Goal: Task Accomplishment & Management: Manage account settings

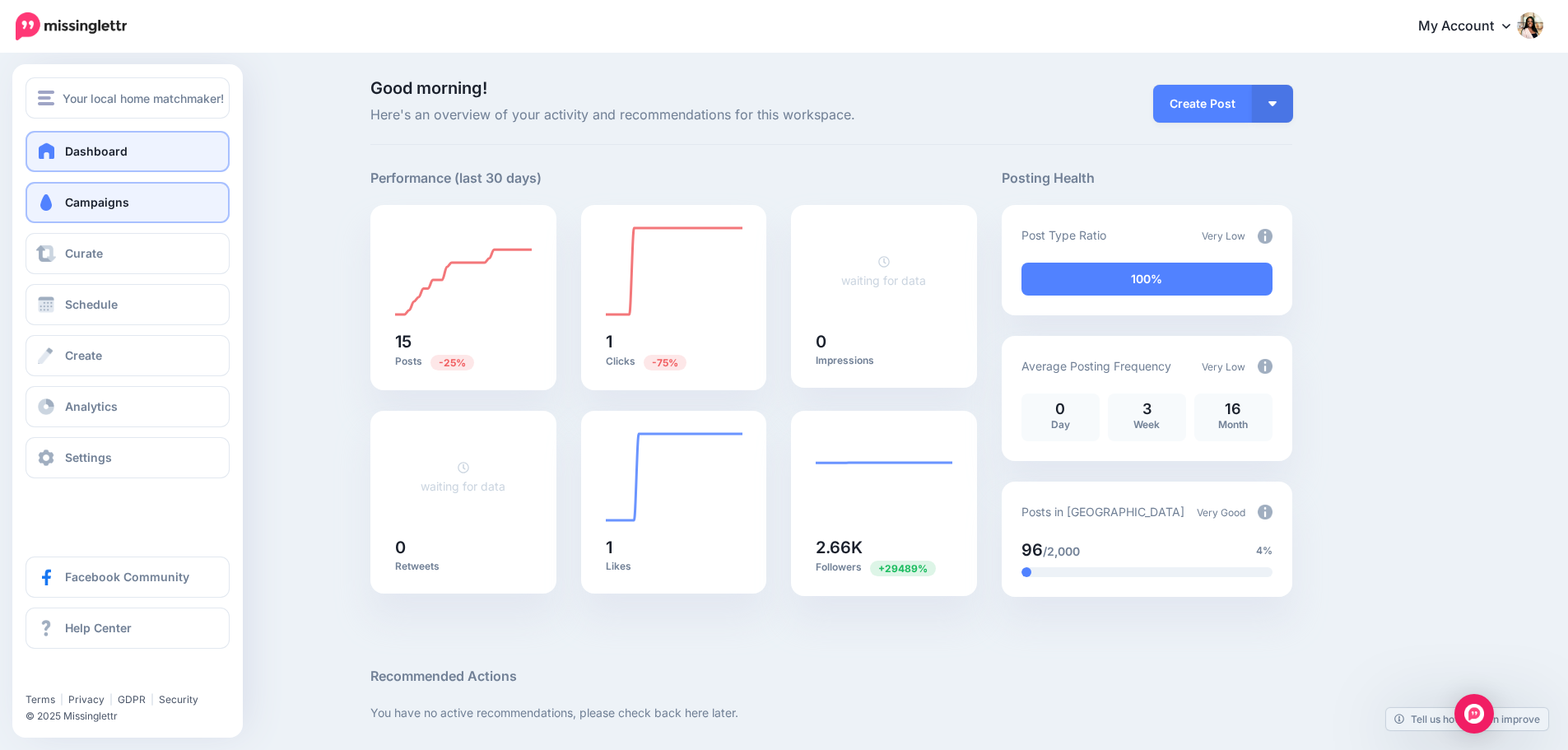
click at [93, 199] on span "Campaigns" at bounding box center [97, 202] width 64 height 14
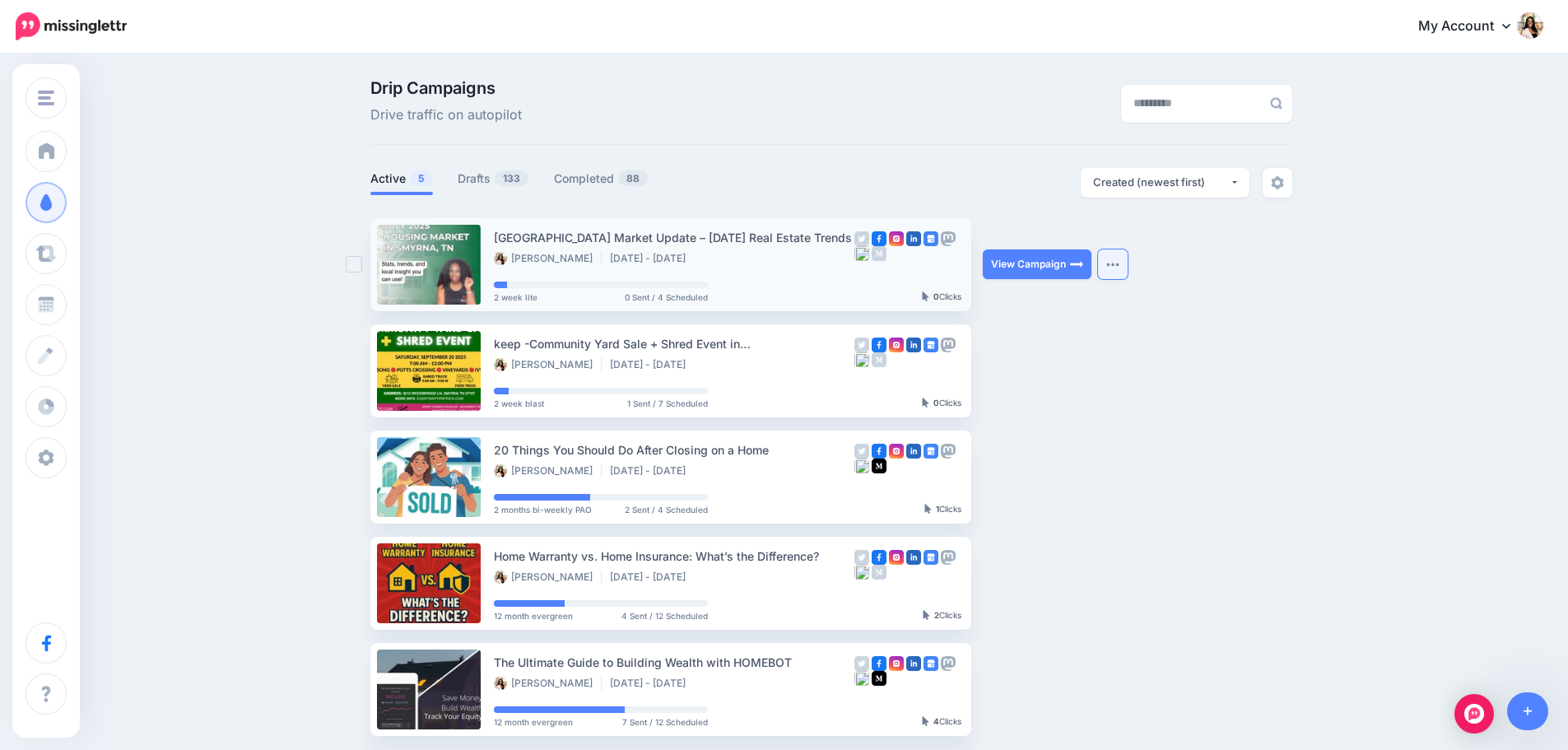
click at [1128, 271] on button "button" at bounding box center [1112, 264] width 30 height 30
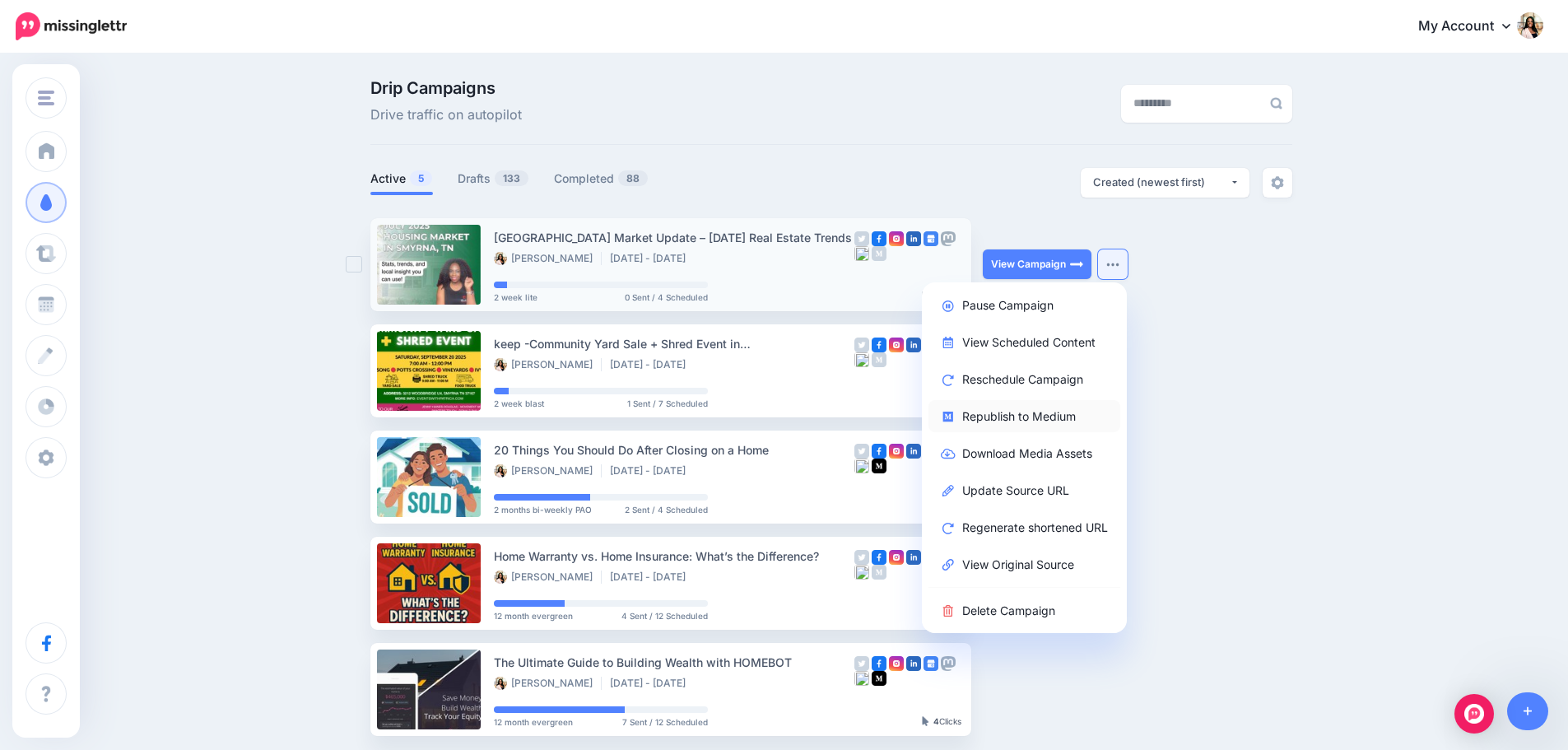
click at [1049, 414] on link "Republish to Medium" at bounding box center [1024, 415] width 192 height 32
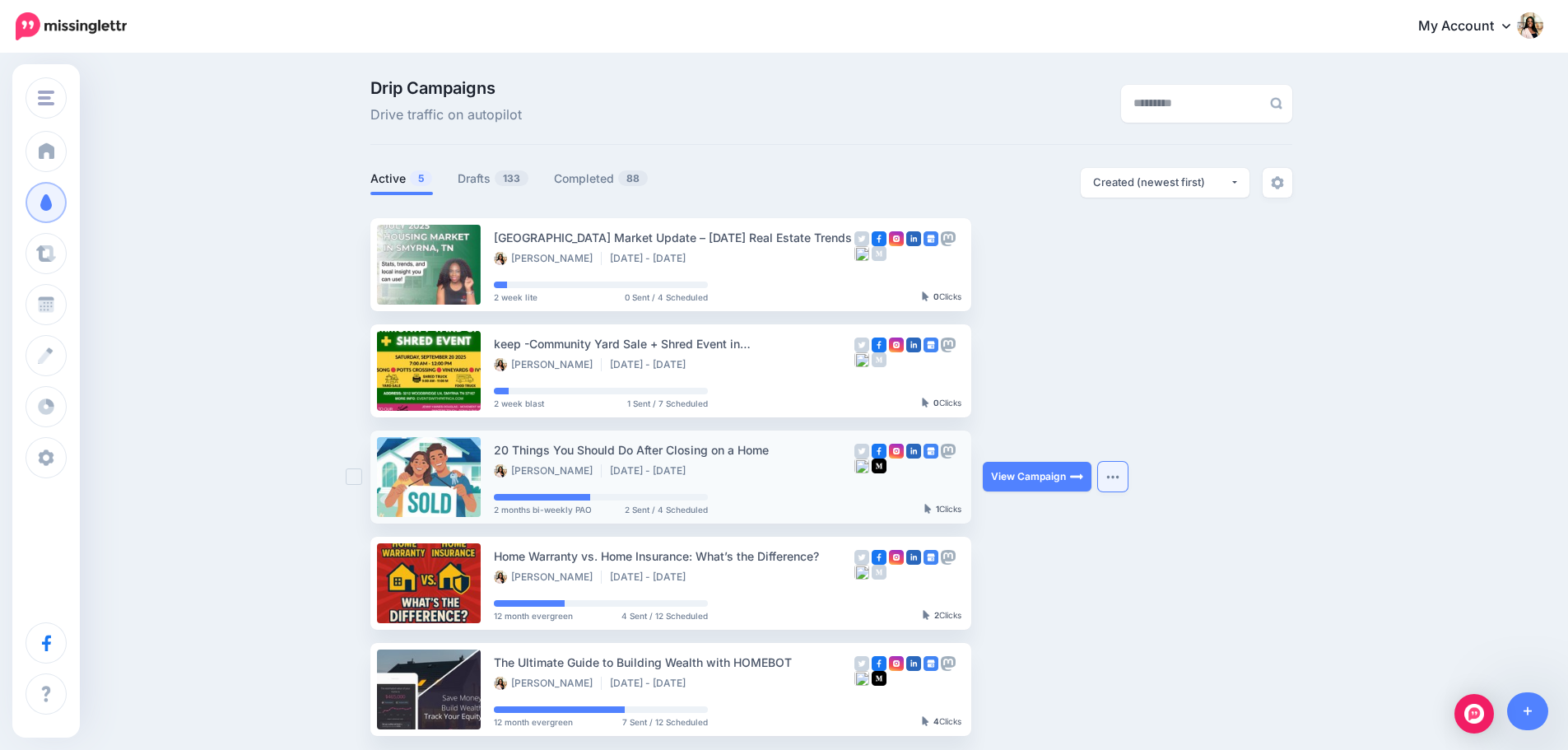
click at [1117, 473] on button "button" at bounding box center [1112, 476] width 30 height 30
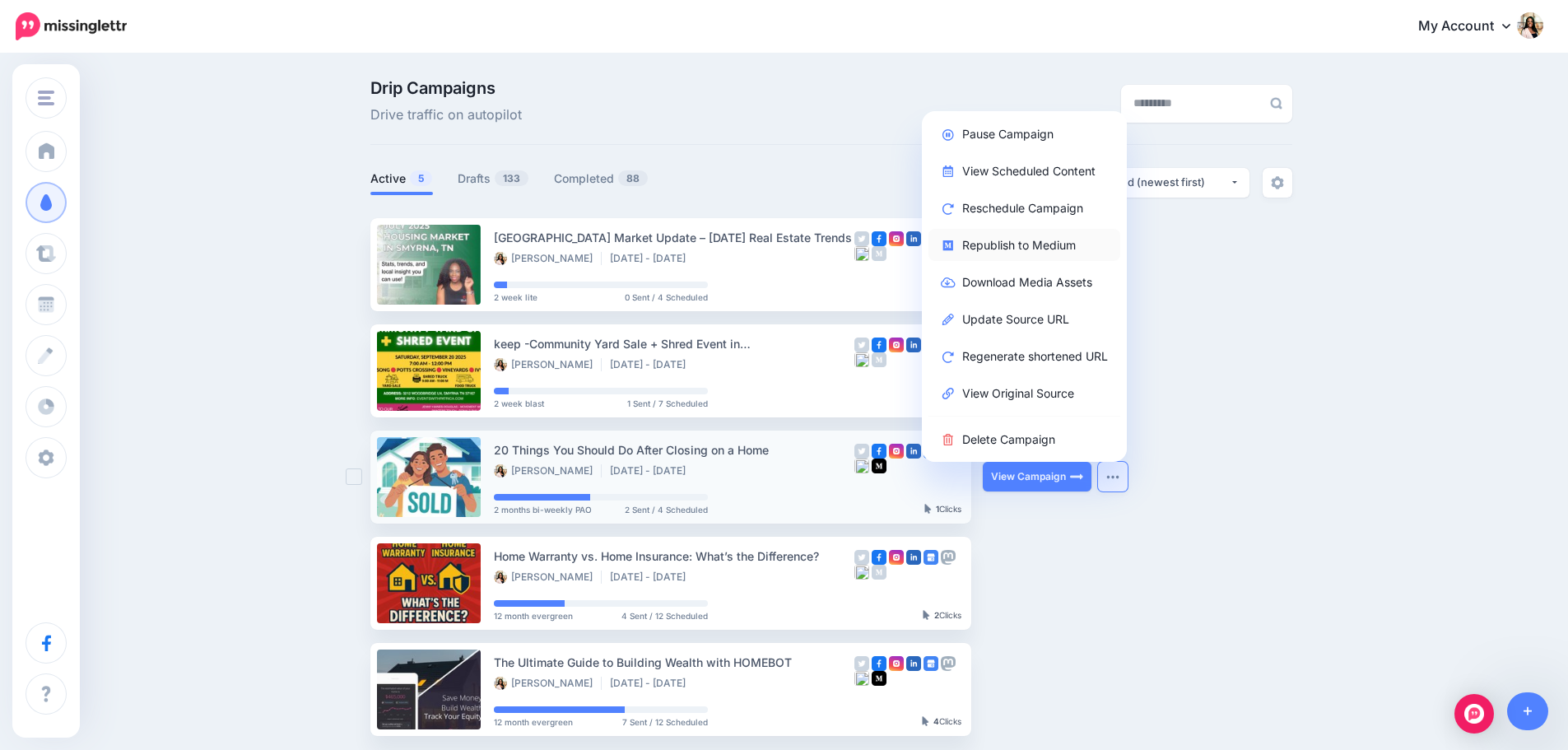
click at [1059, 247] on link "Republish to Medium" at bounding box center [1024, 244] width 192 height 32
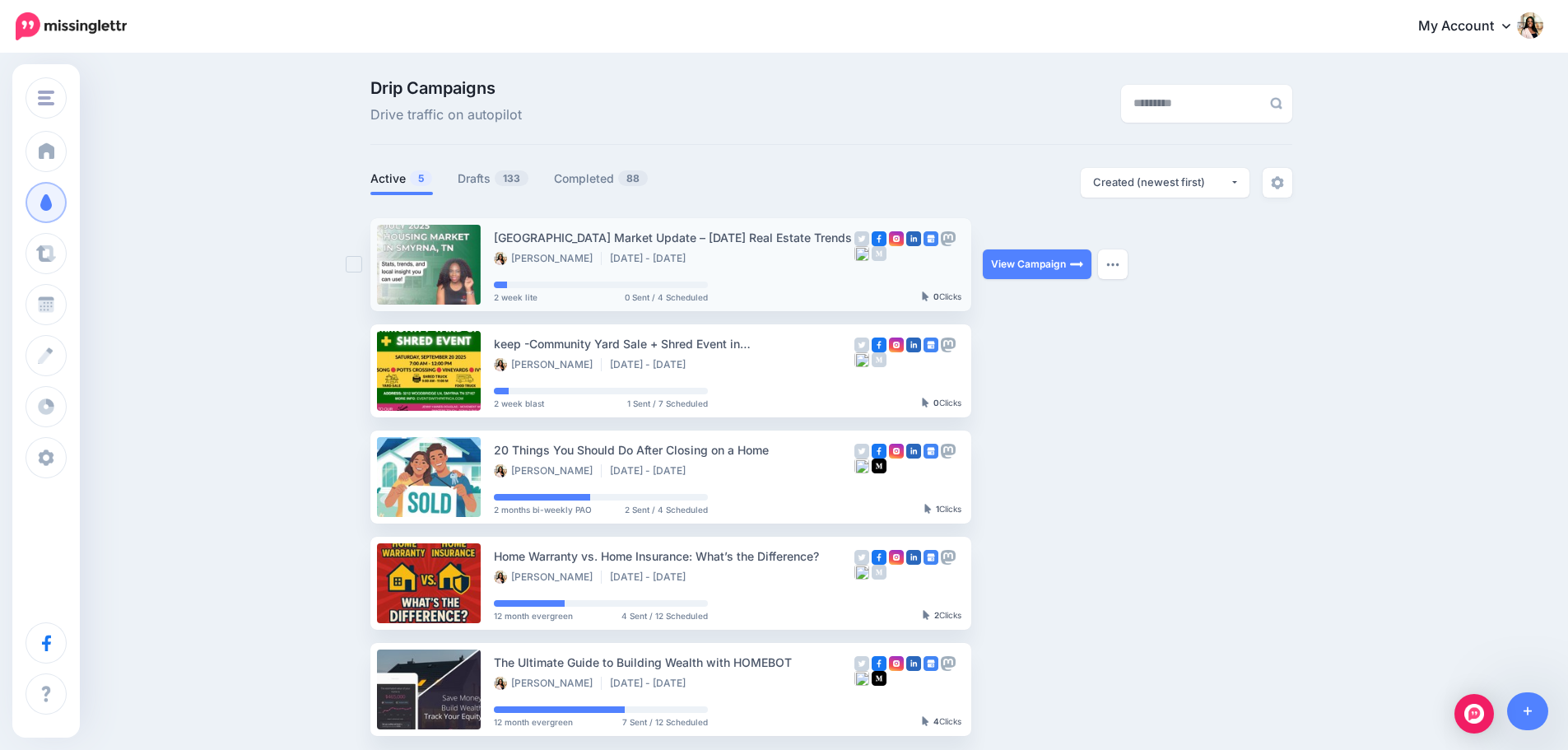
click at [831, 272] on div "Smyrna TN Market Update – July 2025 Real Estate Trends Patricia Omishakin Aug 1…" at bounding box center [674, 265] width 361 height 74
click at [1128, 268] on button "button" at bounding box center [1112, 264] width 30 height 30
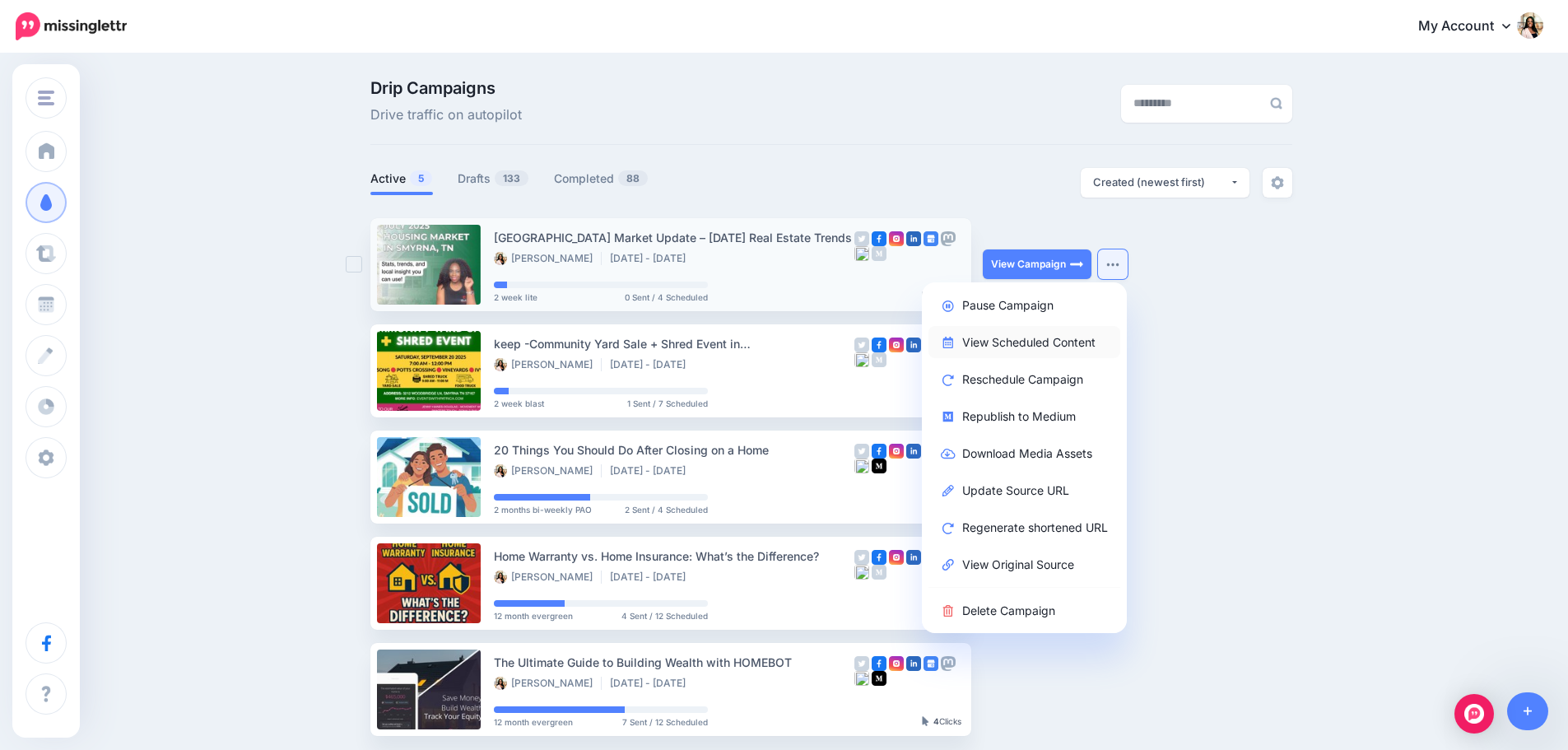
click at [1070, 351] on link "View Scheduled Content" at bounding box center [1024, 342] width 192 height 32
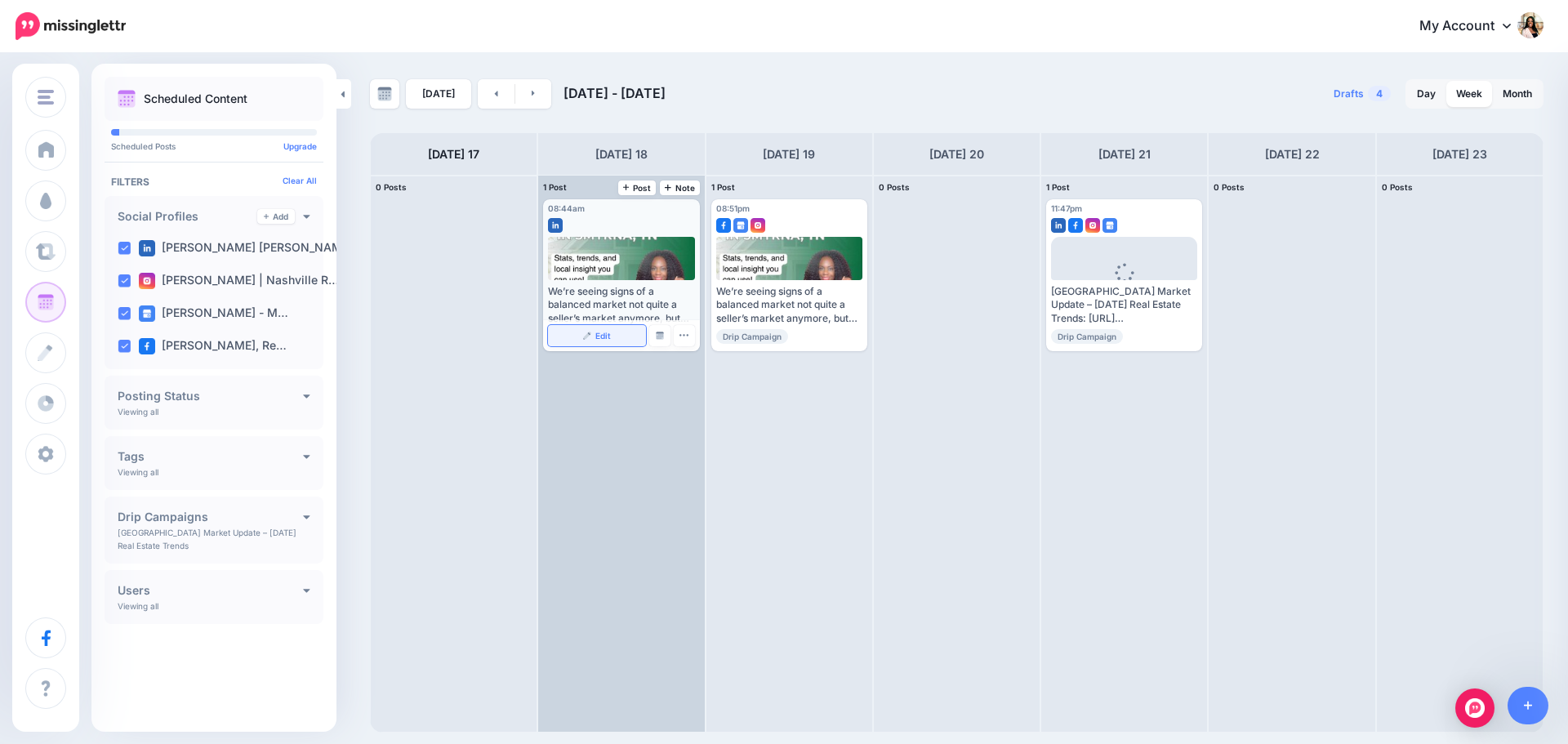
click at [604, 341] on link "Edit" at bounding box center [596, 335] width 97 height 21
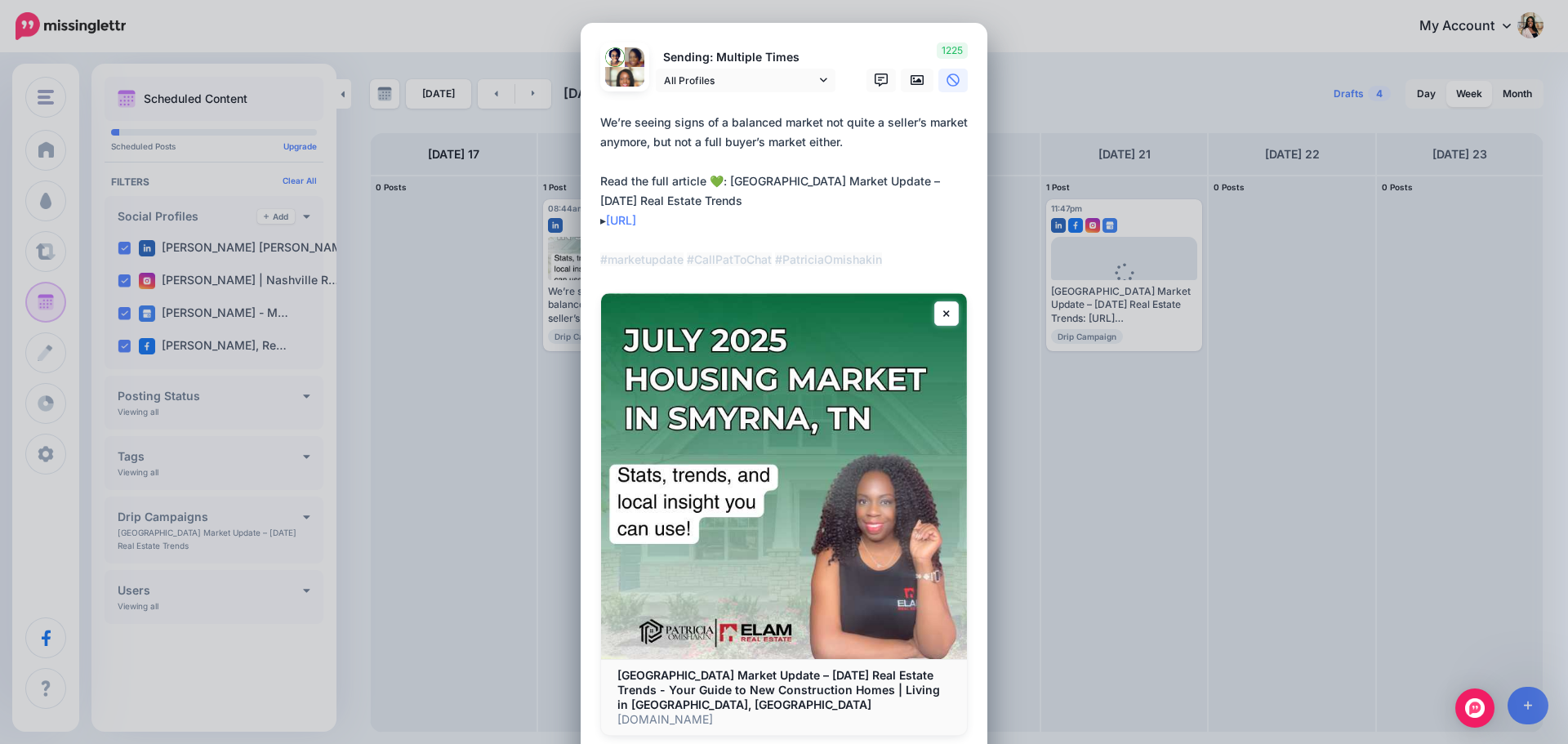
click at [1114, 456] on div "Edit Post Loading Sending: Multiple Times 19th Aug 20:51" at bounding box center [784, 372] width 1568 height 744
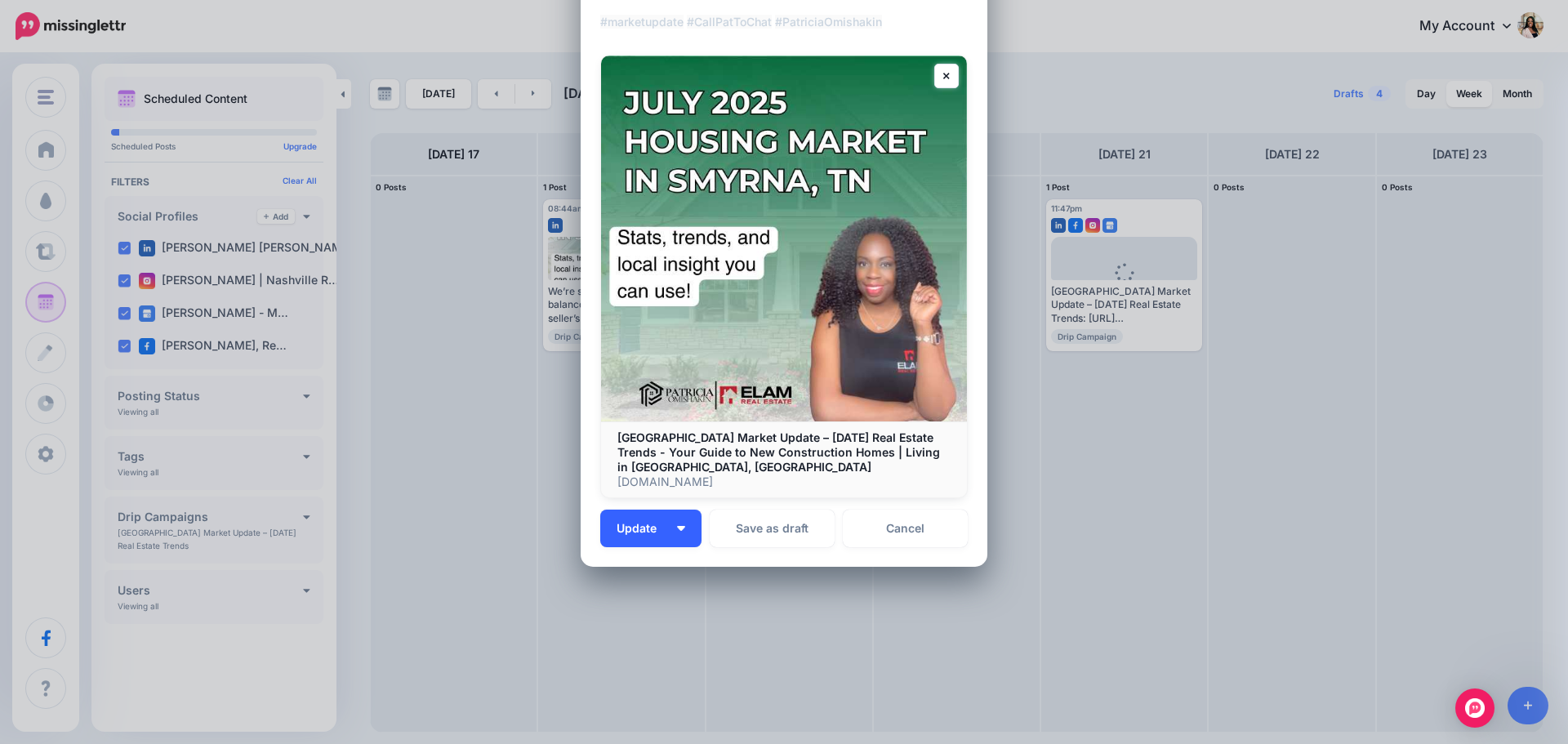
click at [680, 541] on button "Update" at bounding box center [650, 528] width 101 height 37
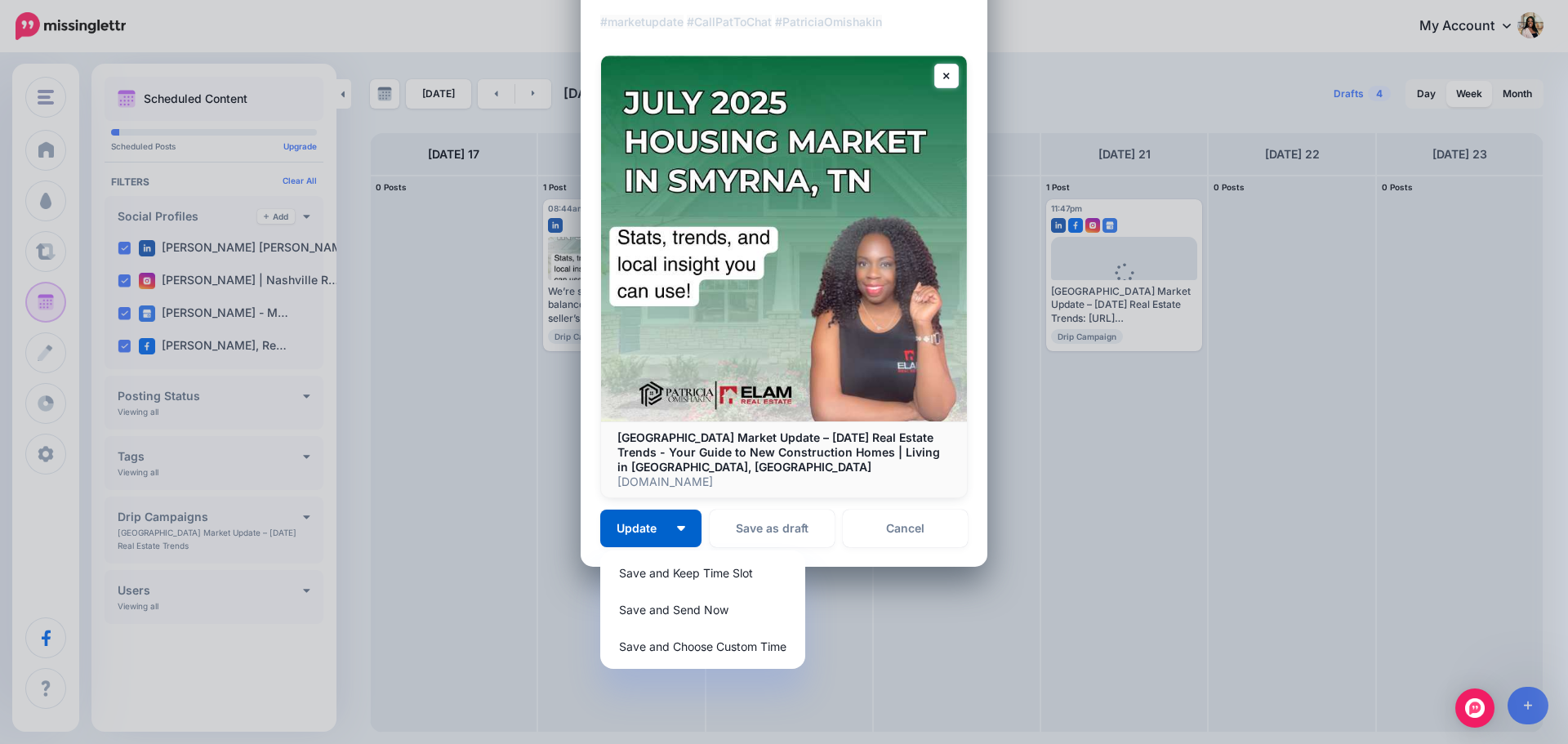
click at [885, 561] on div "Loading Sending: Multiple Times All Profiles 19th Aug 20:51" at bounding box center [783, 176] width 407 height 781
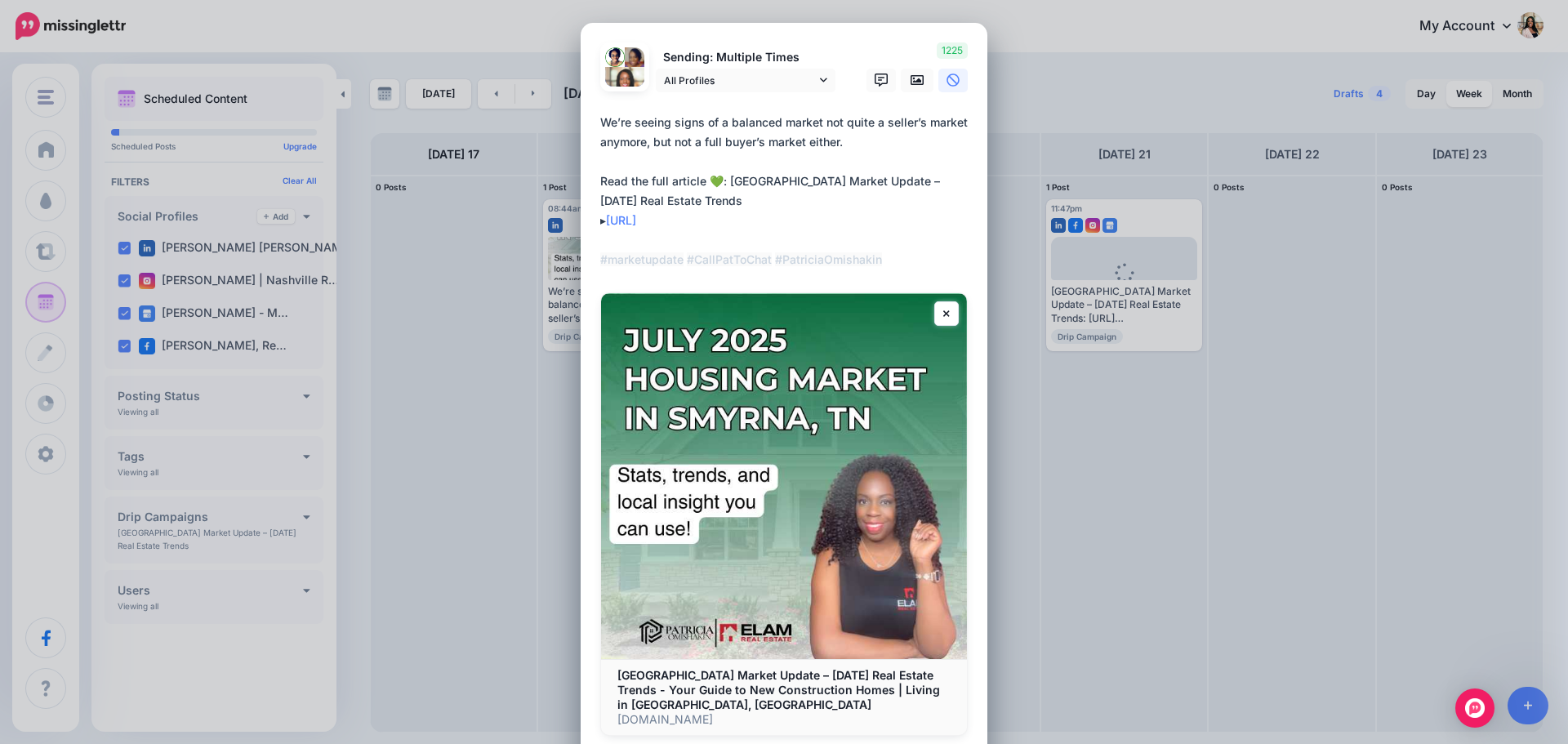
scroll to position [137, 0]
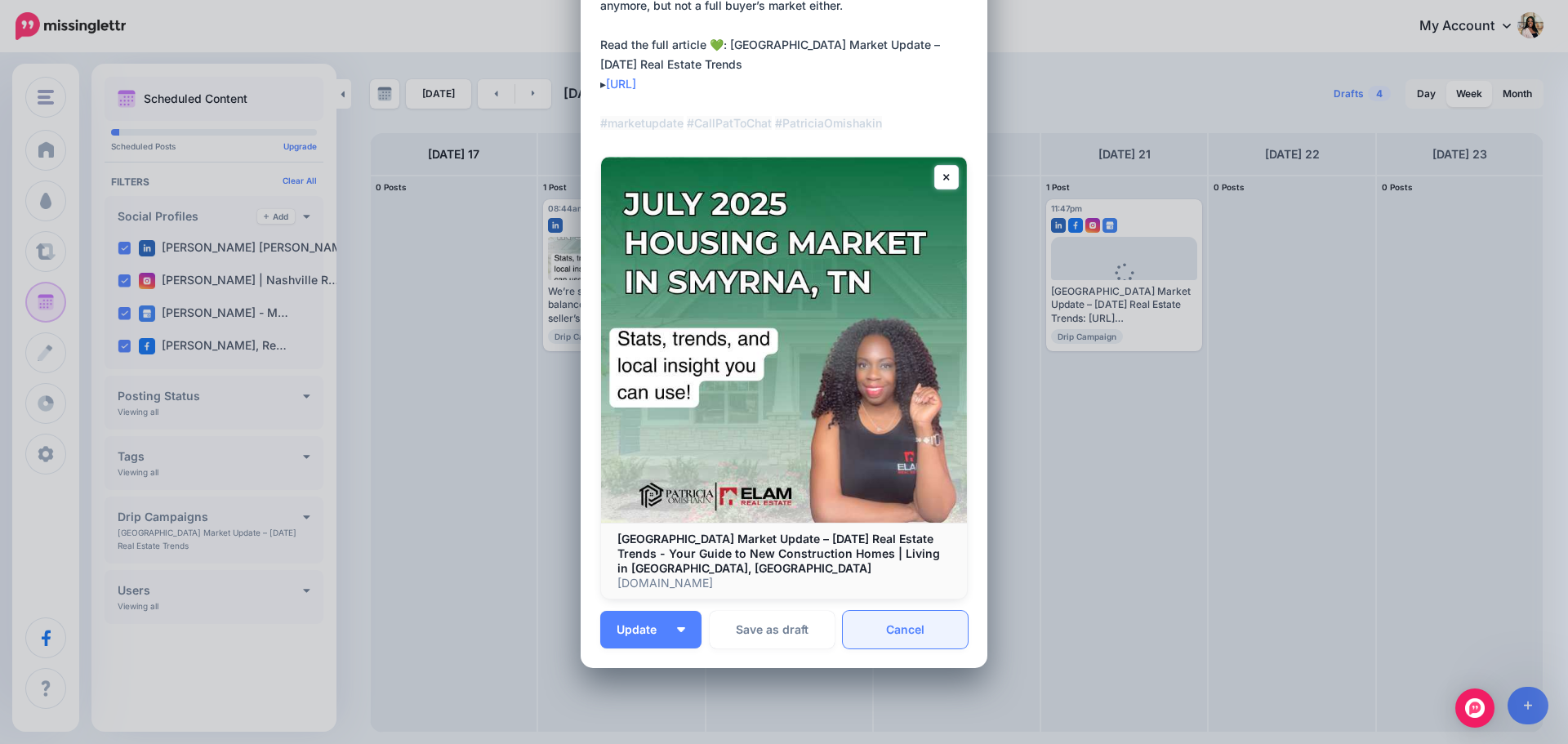
click at [904, 622] on link "Cancel" at bounding box center [905, 629] width 125 height 37
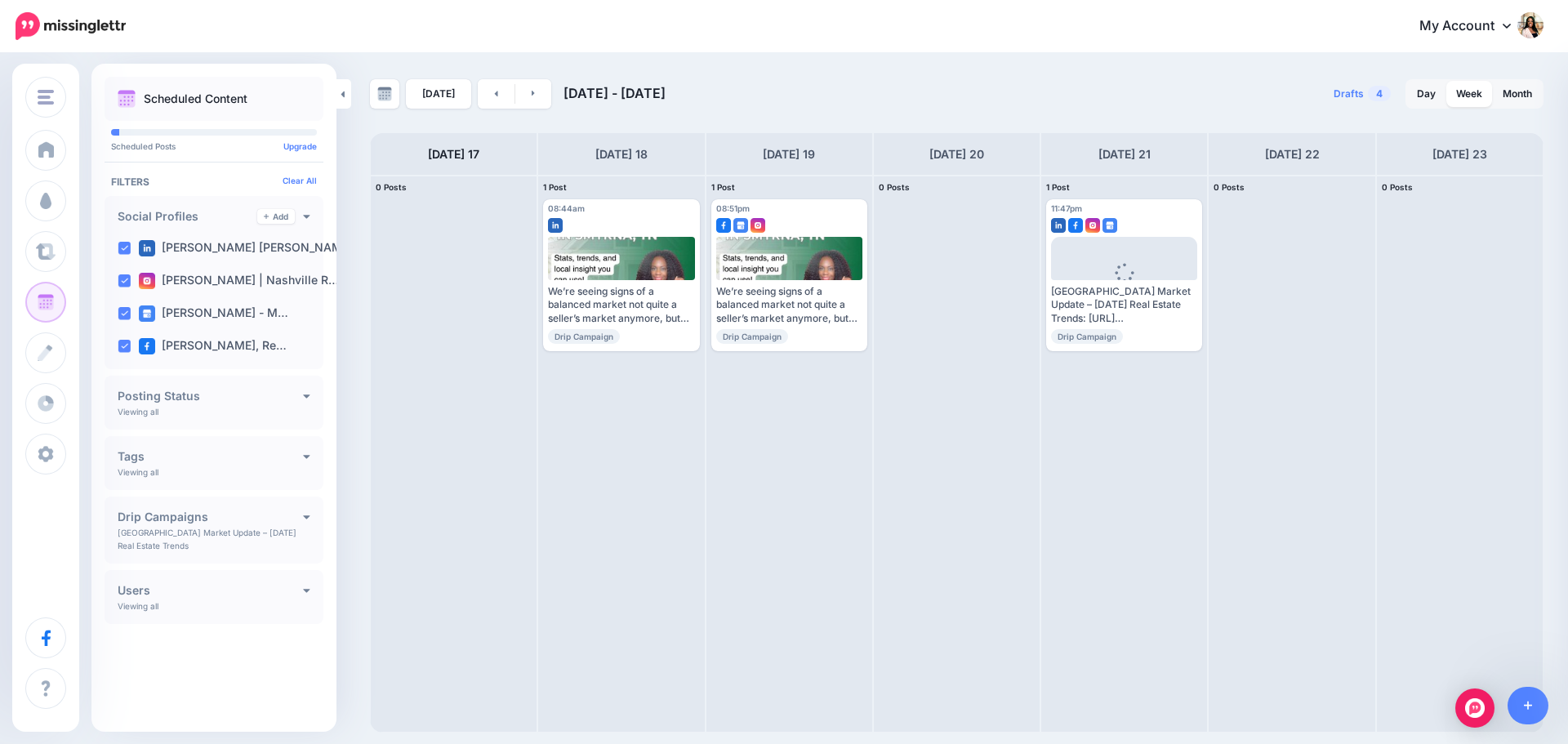
scroll to position [0, 0]
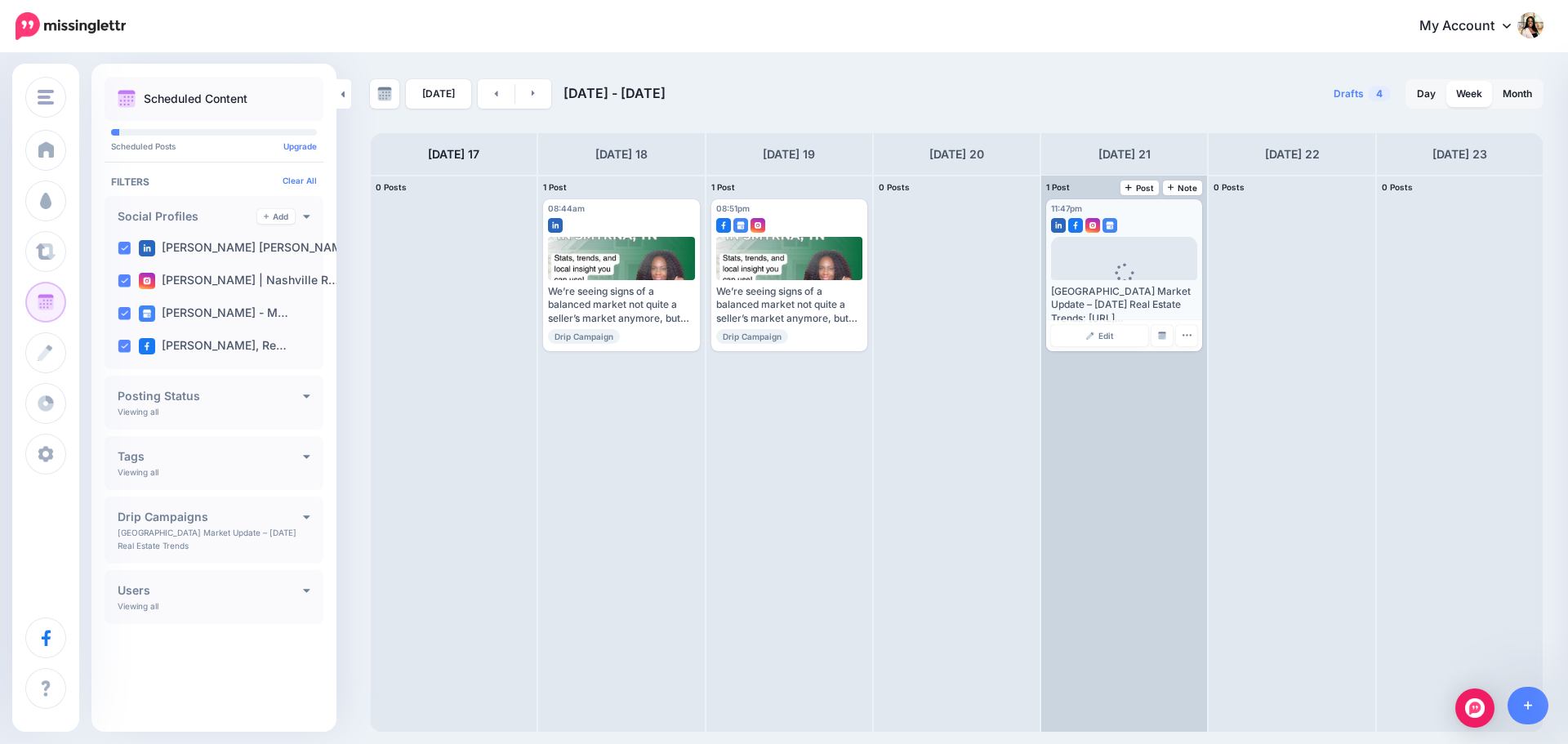
click at [1117, 260] on span "Loading" at bounding box center [1124, 284] width 146 height 94
click at [1110, 327] on link "Edit" at bounding box center [1099, 335] width 97 height 21
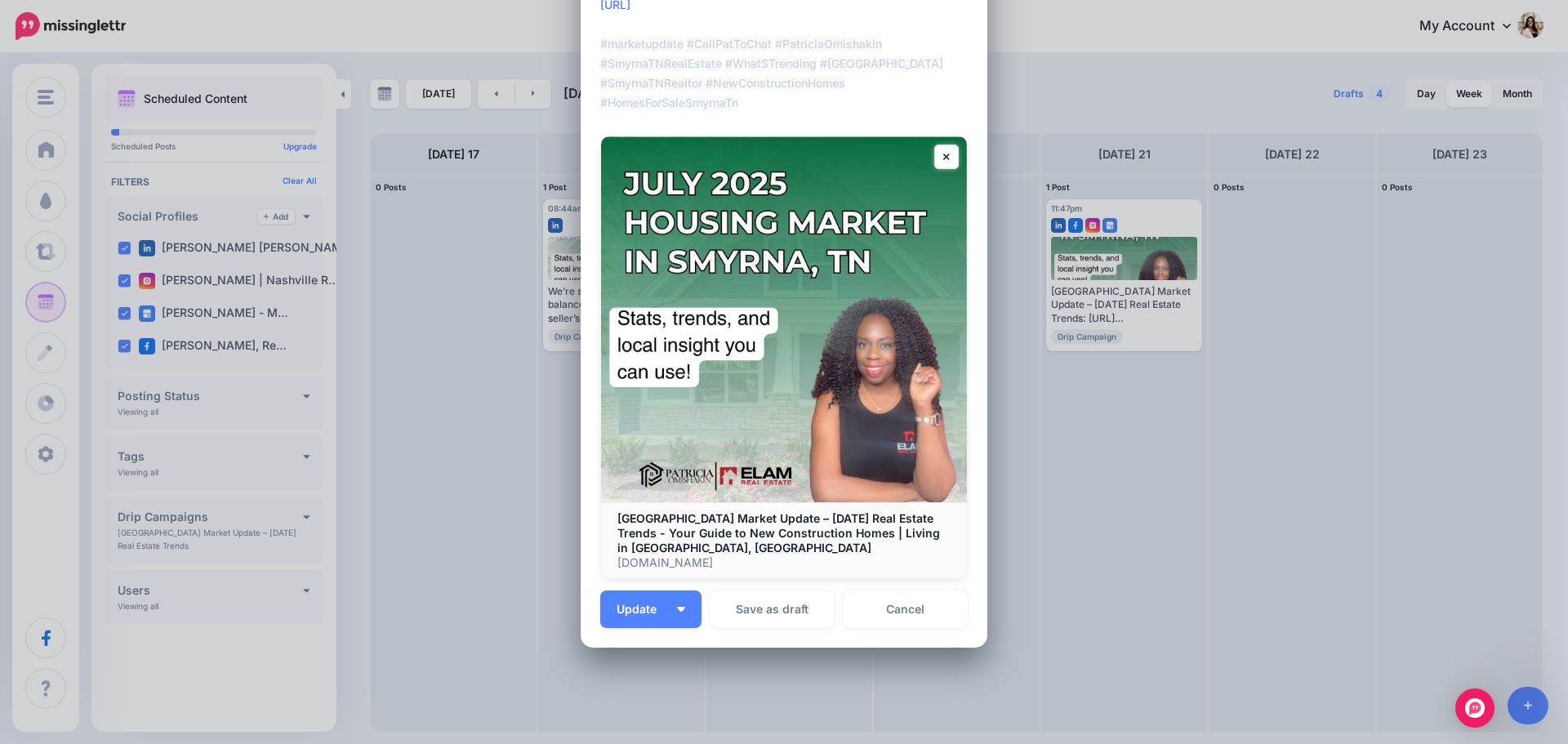
scroll to position [218, 0]
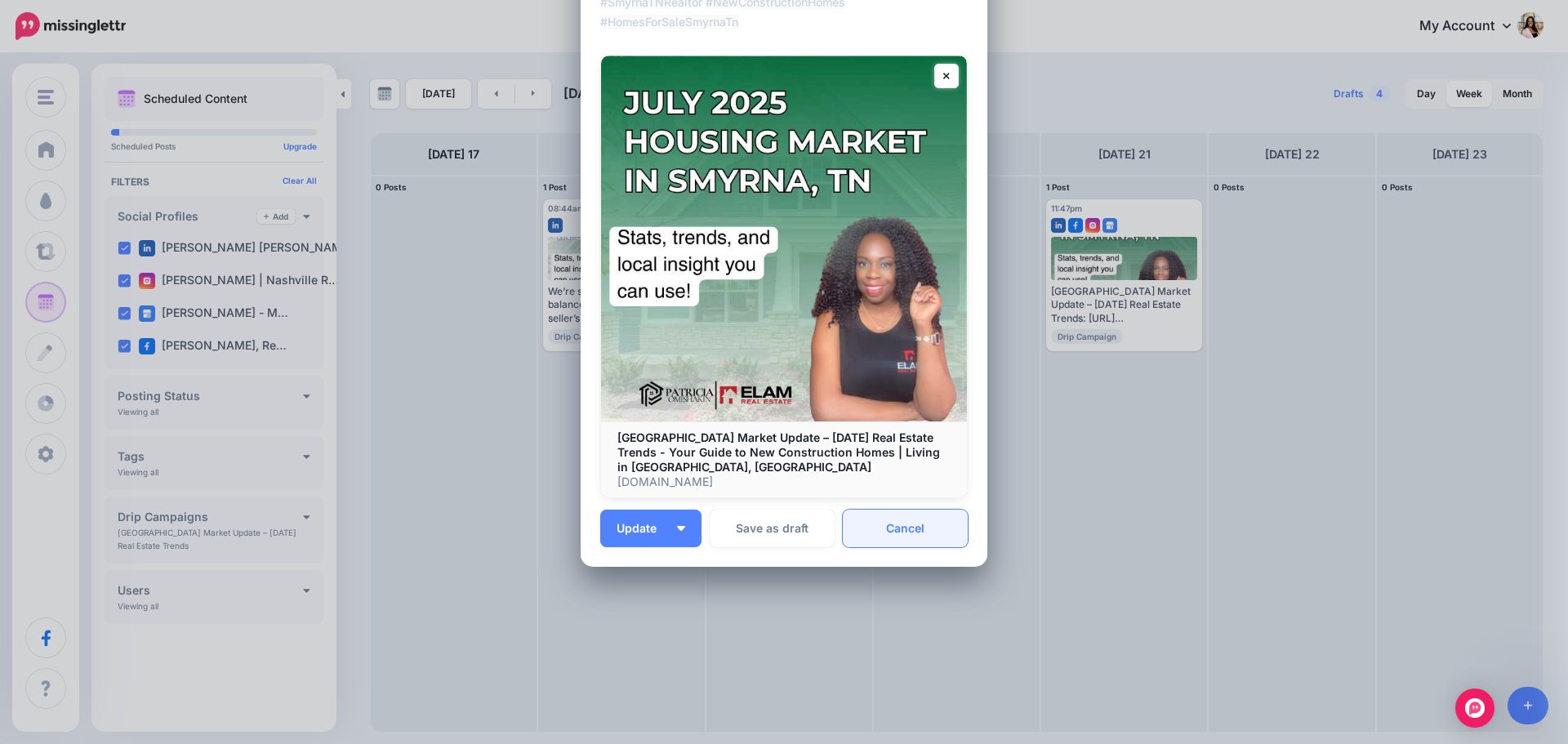
click at [896, 519] on link "Cancel" at bounding box center [905, 528] width 125 height 37
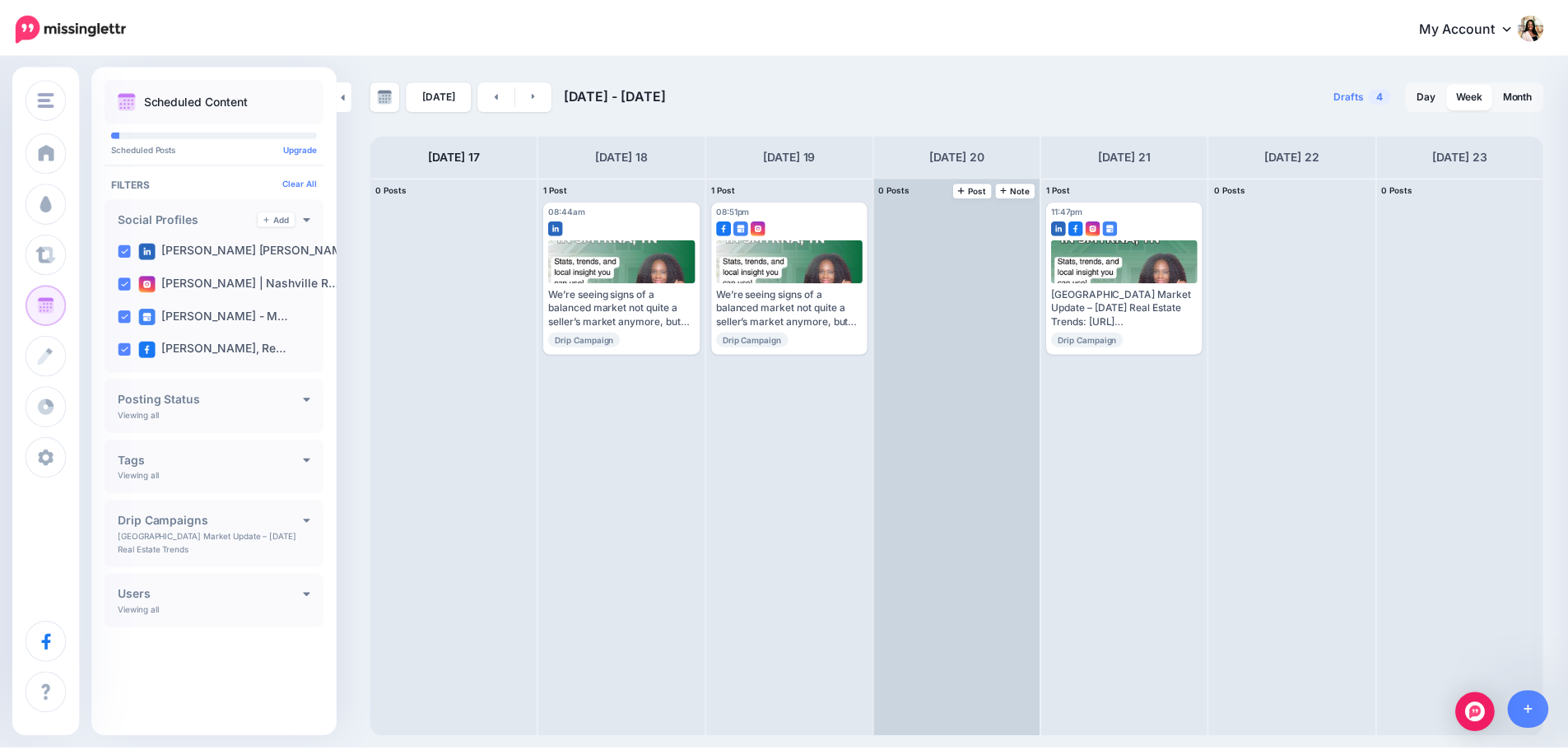
scroll to position [0, 0]
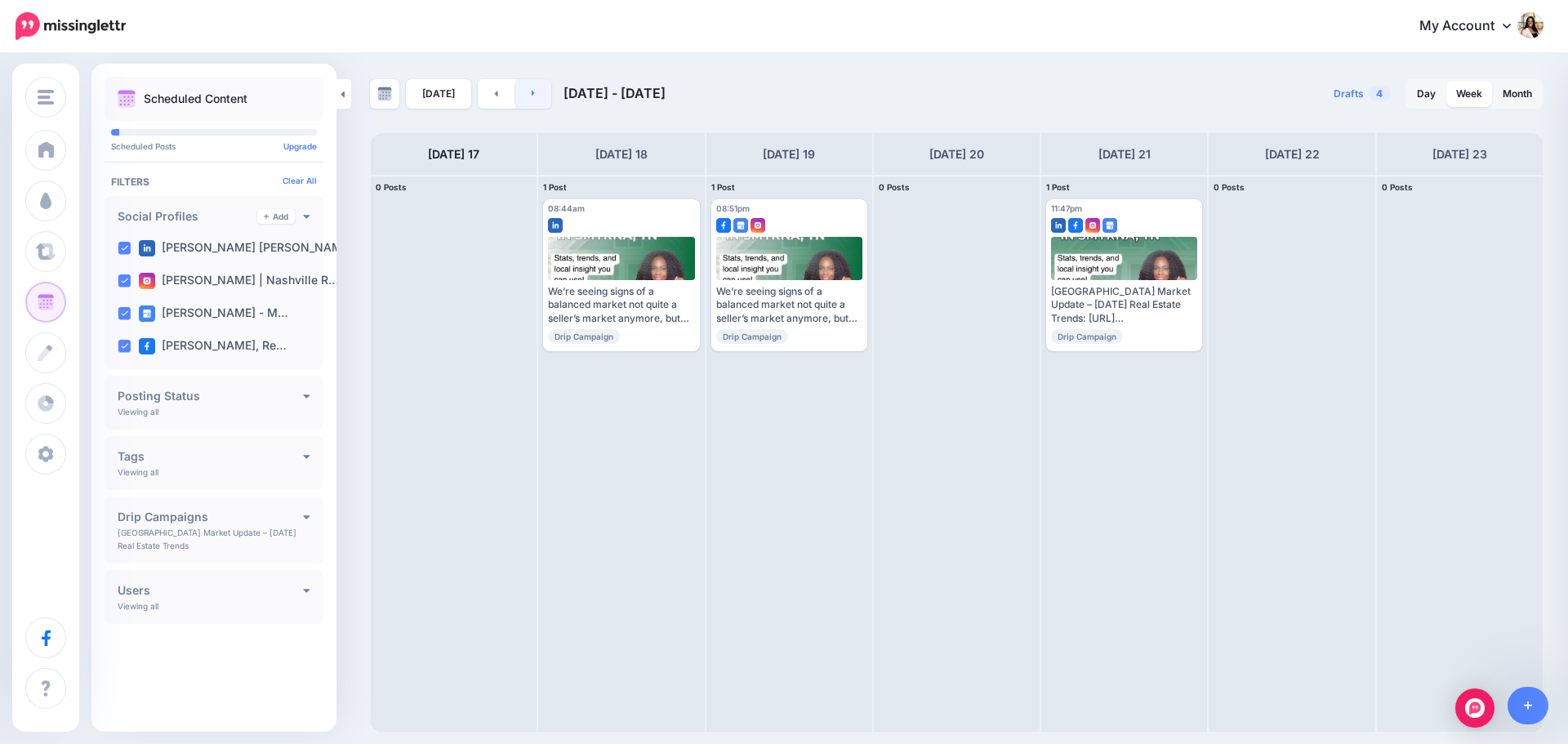
click at [532, 95] on icon at bounding box center [533, 93] width 4 height 10
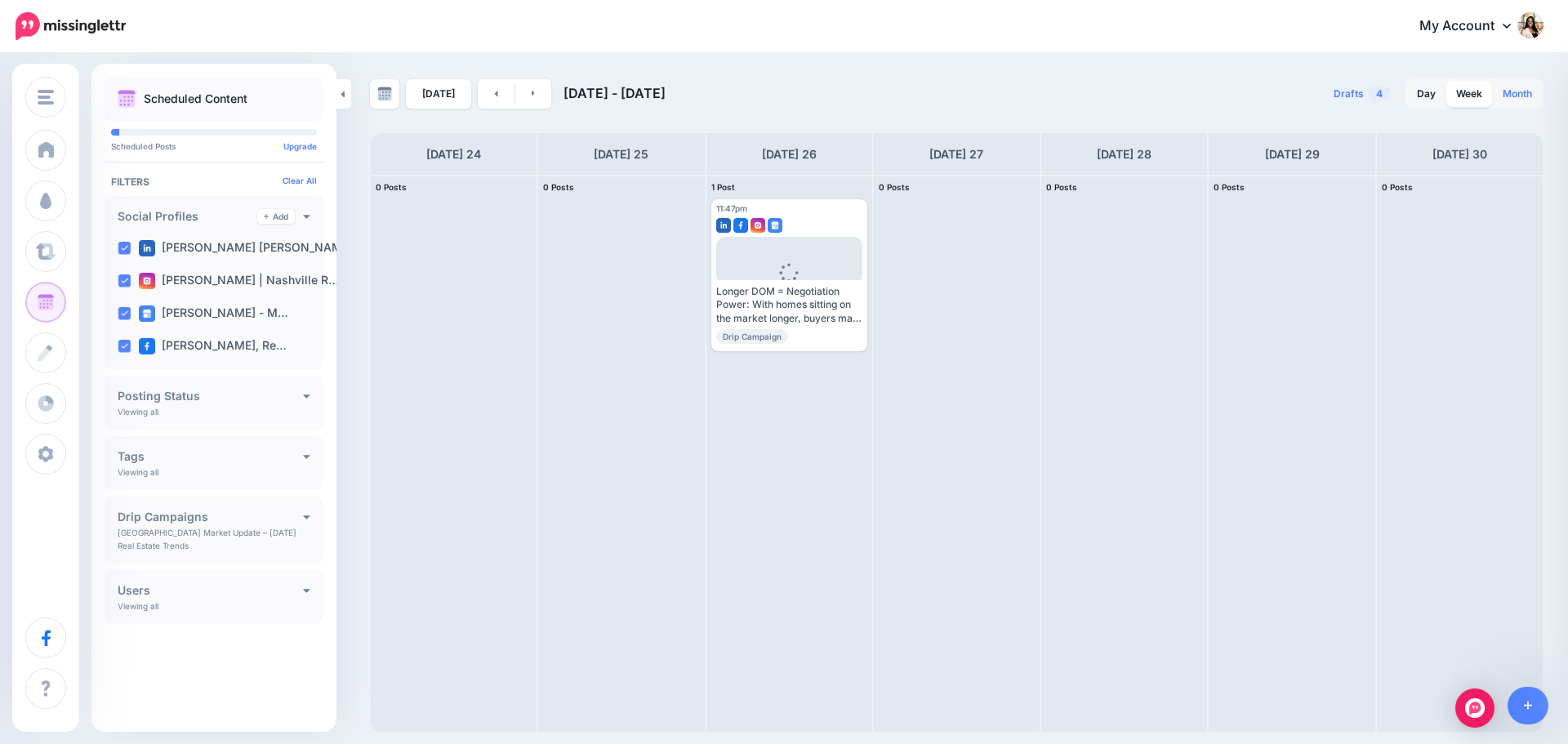
click at [1511, 94] on link "Month" at bounding box center [1517, 93] width 49 height 26
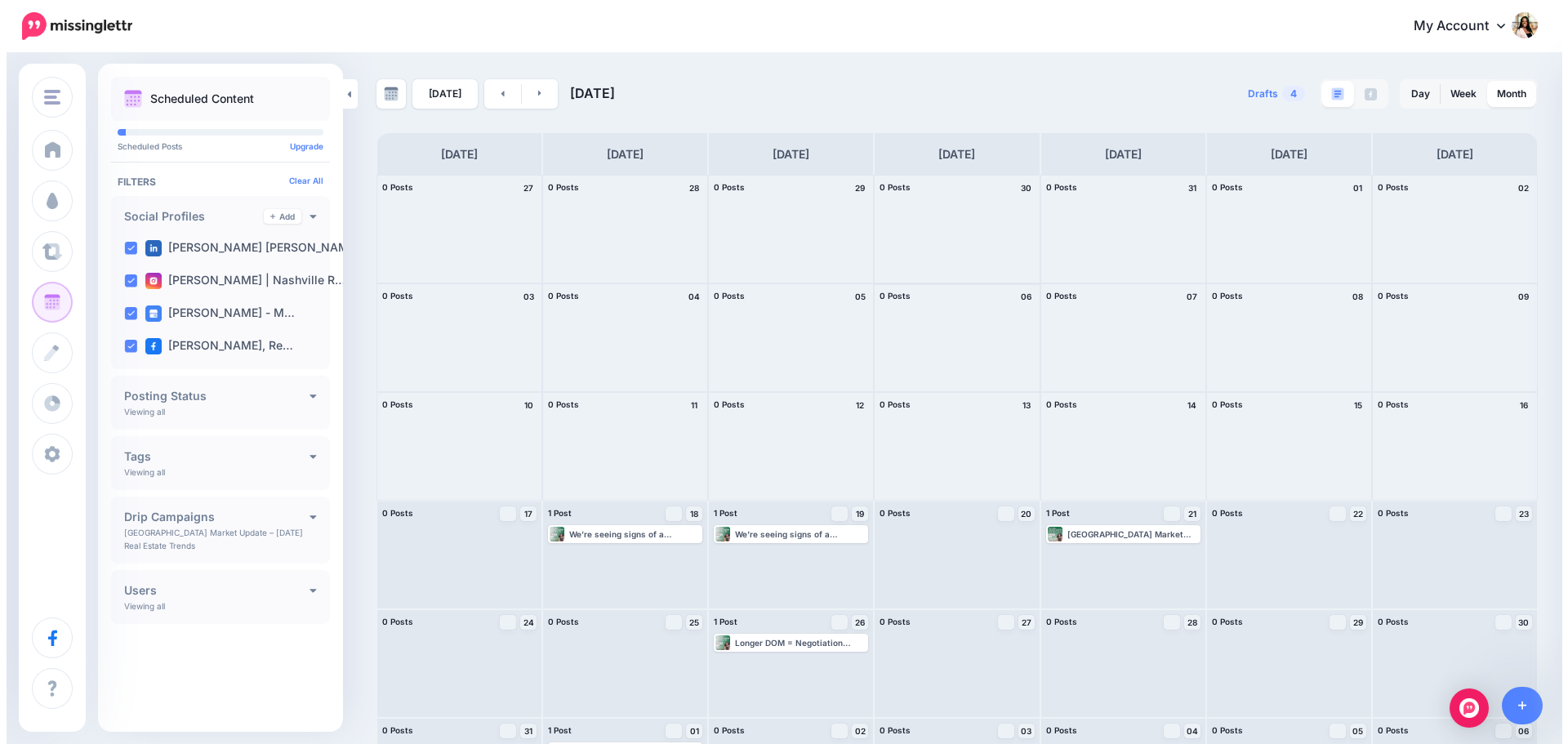
scroll to position [82, 0]
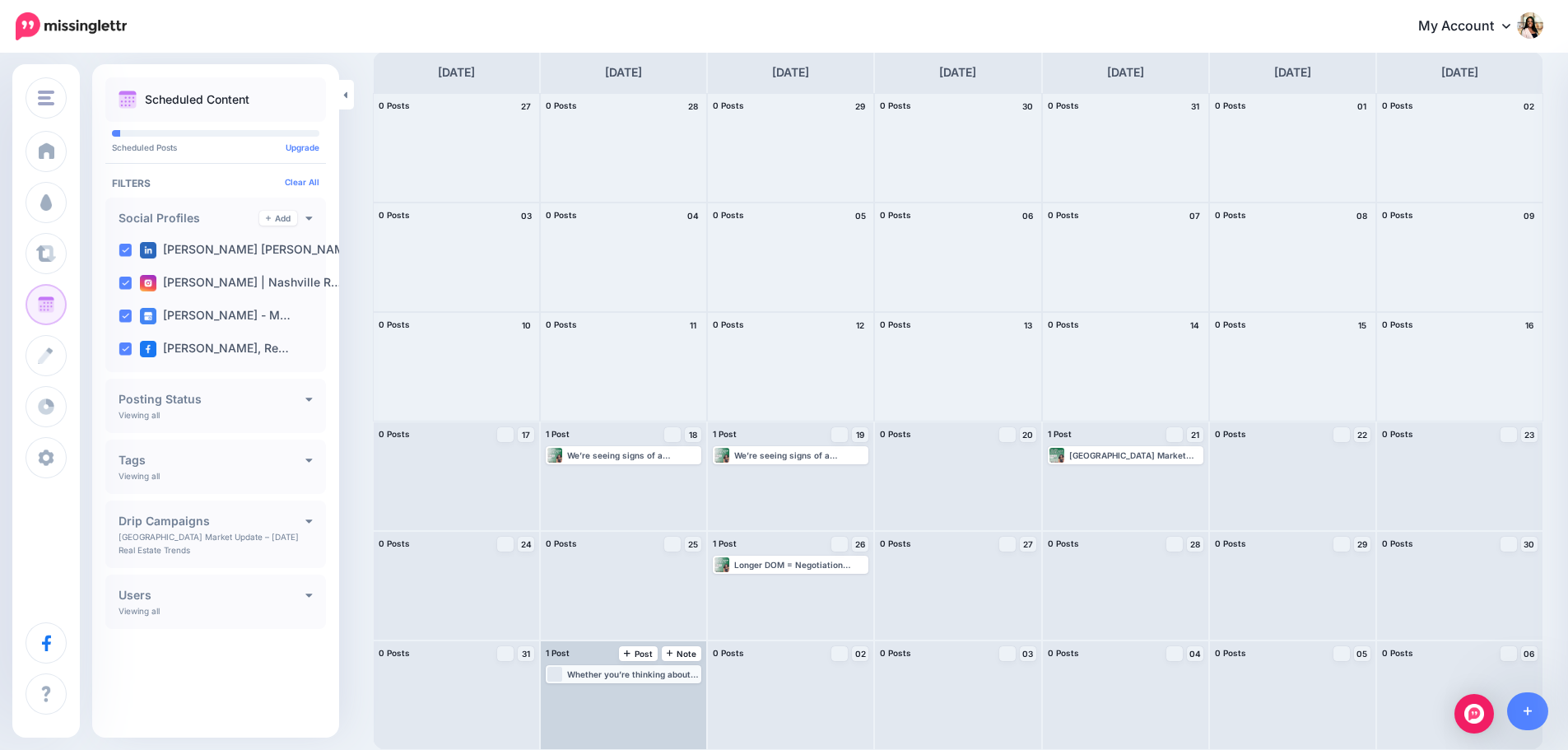
click at [564, 674] on div "Loading Whether you’re thinking about buying or selling, this update breaks dow…" at bounding box center [623, 674] width 152 height 15
click at [594, 689] on img at bounding box center [590, 693] width 9 height 9
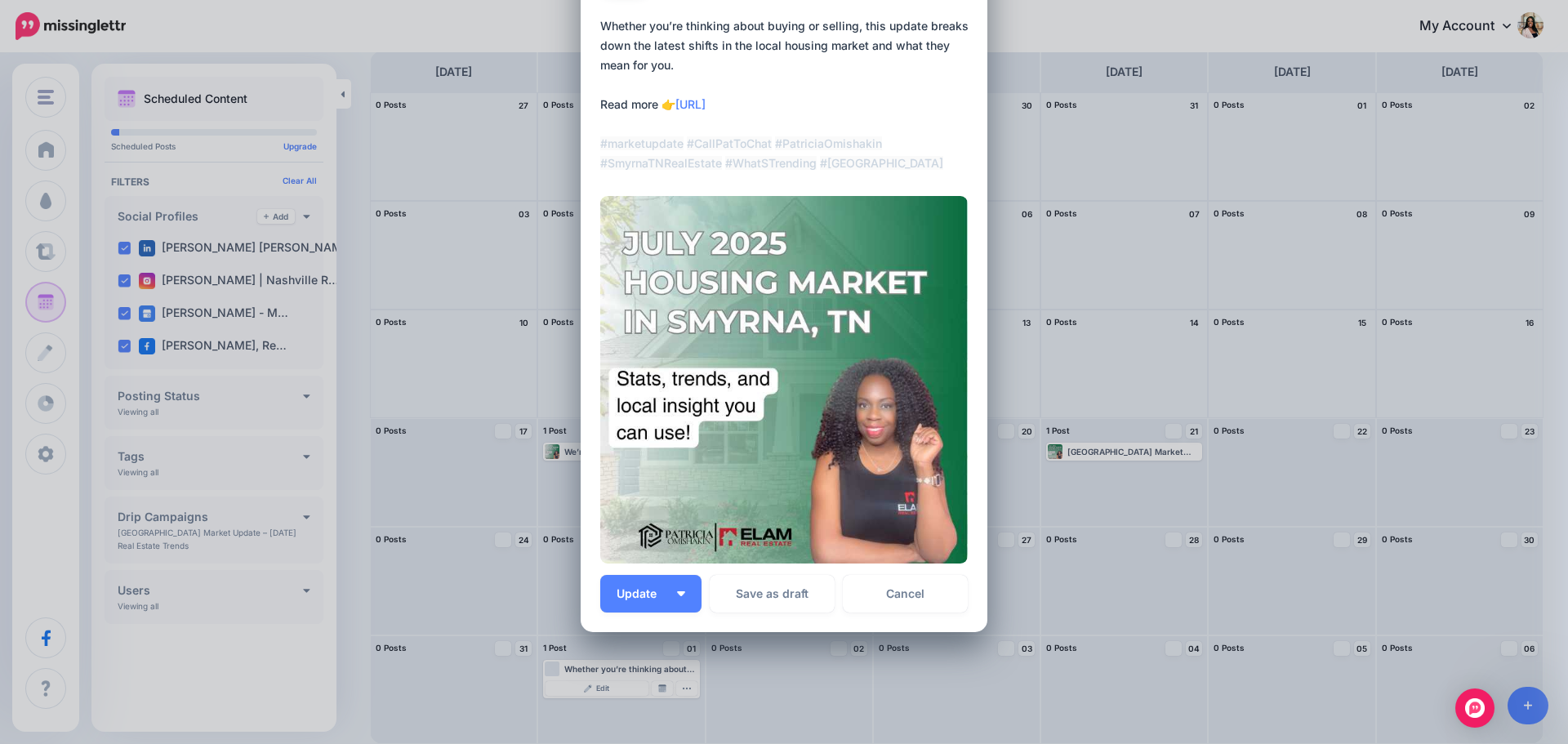
scroll to position [161, 0]
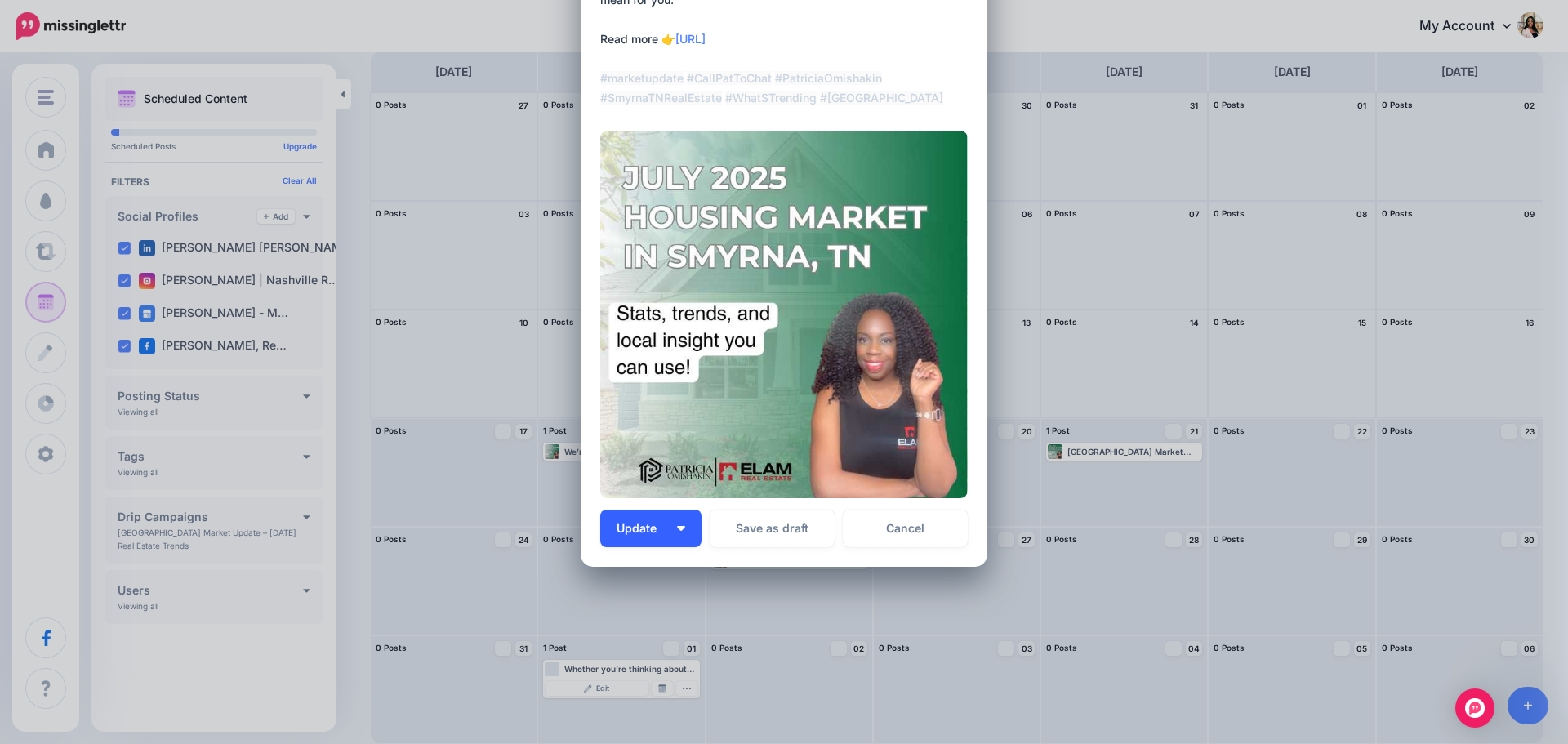
click at [684, 527] on button "Update" at bounding box center [650, 528] width 101 height 37
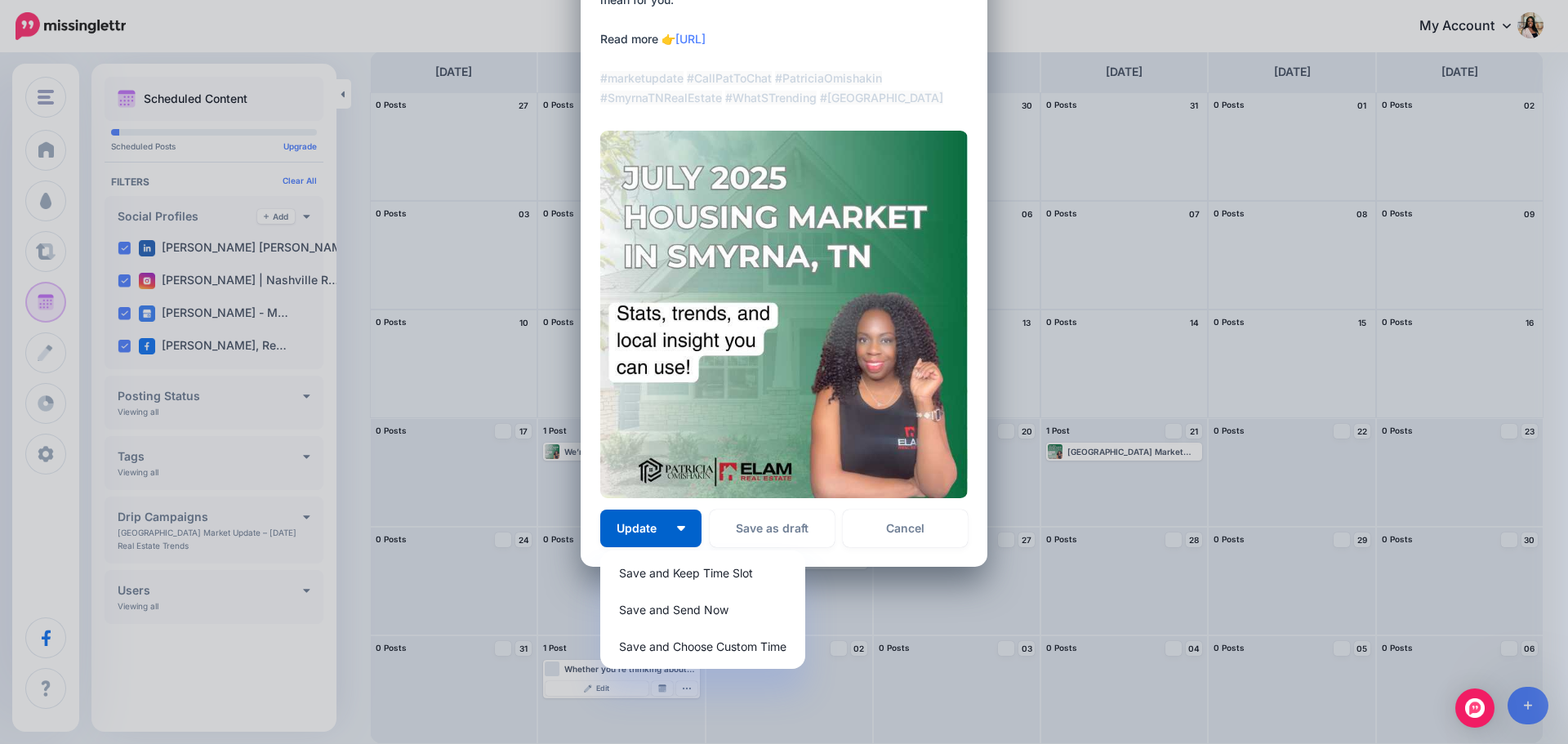
click at [797, 347] on img at bounding box center [783, 314] width 368 height 368
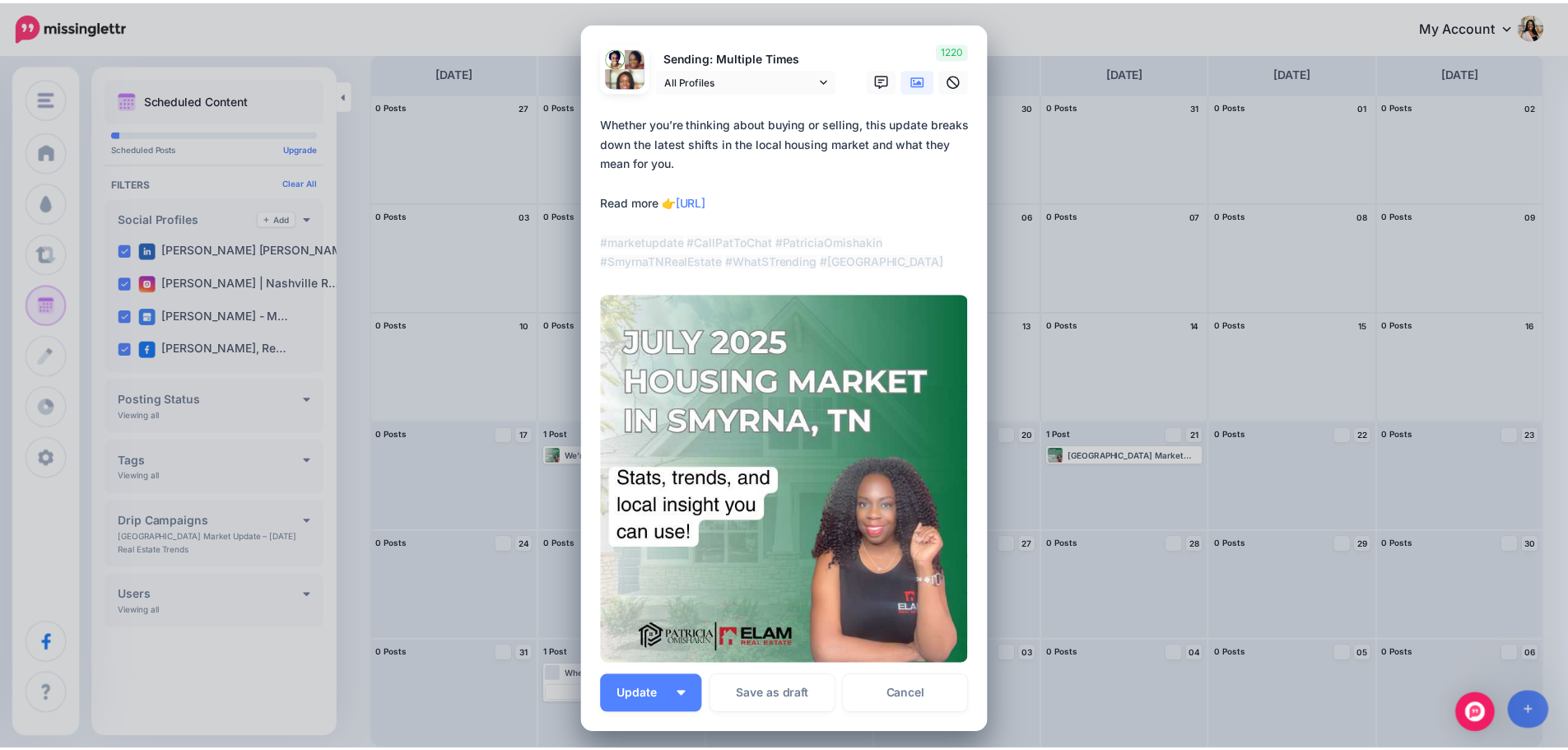
scroll to position [0, 0]
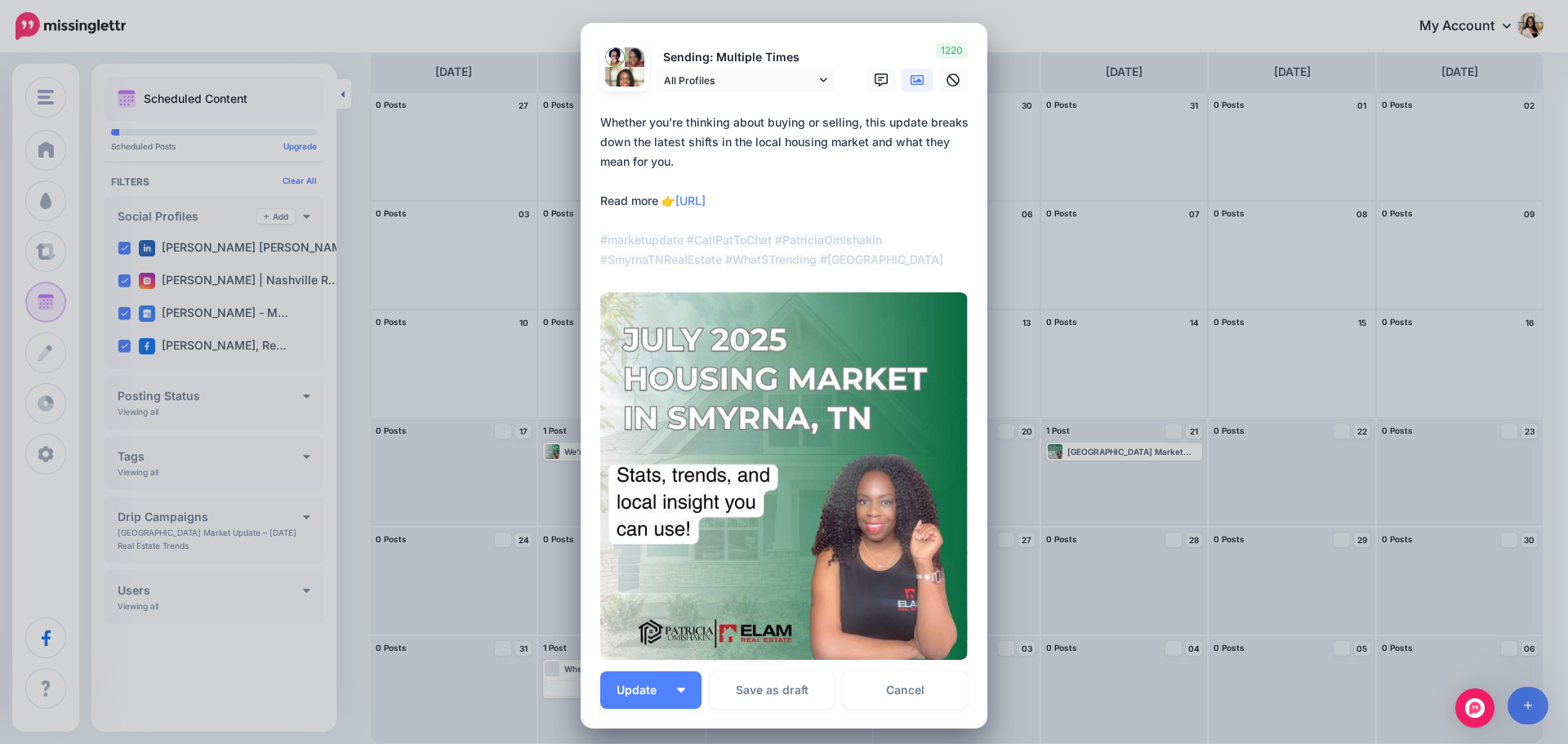
click at [911, 82] on icon at bounding box center [917, 80] width 13 height 13
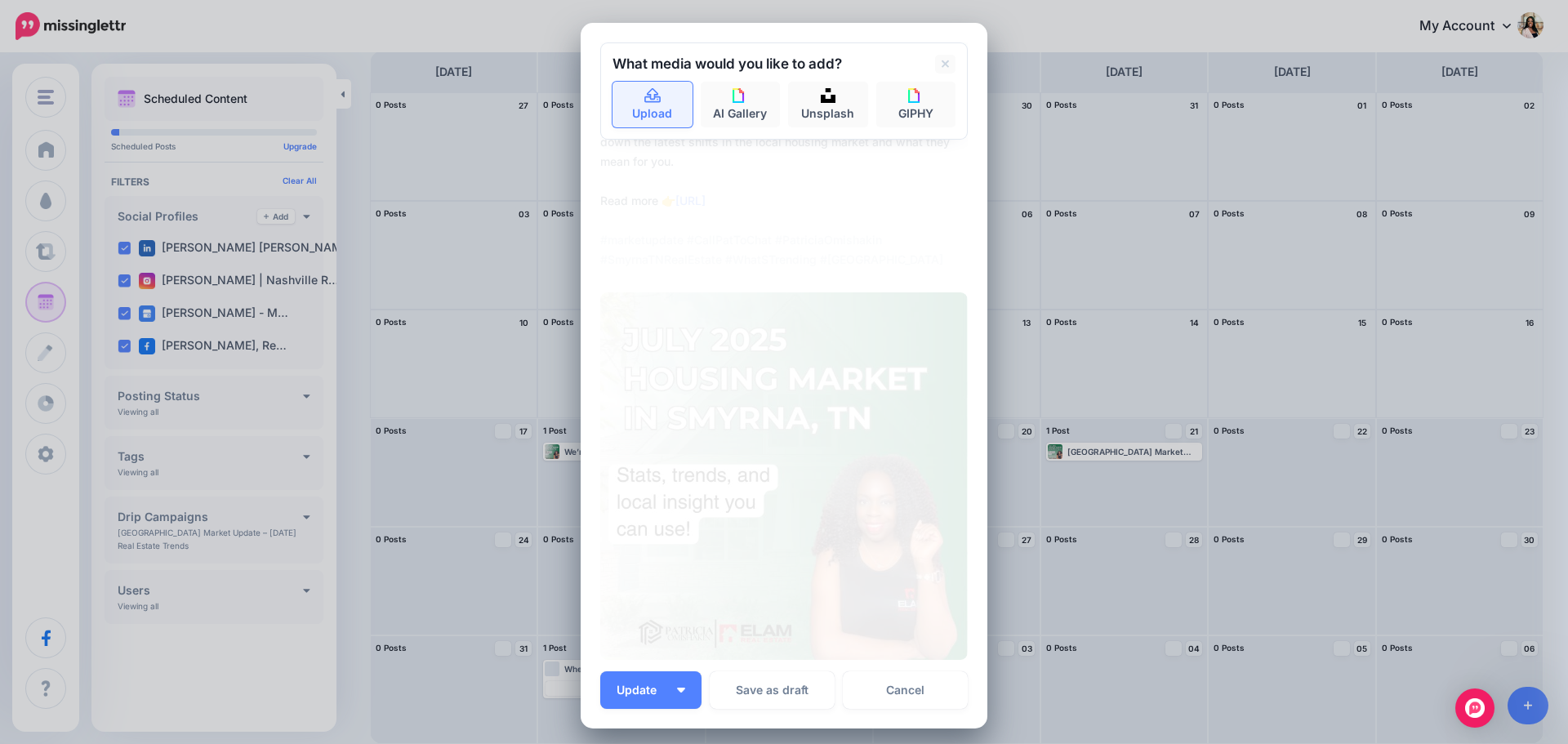
click at [657, 108] on link "Upload" at bounding box center [652, 104] width 80 height 46
type textarea "**********"
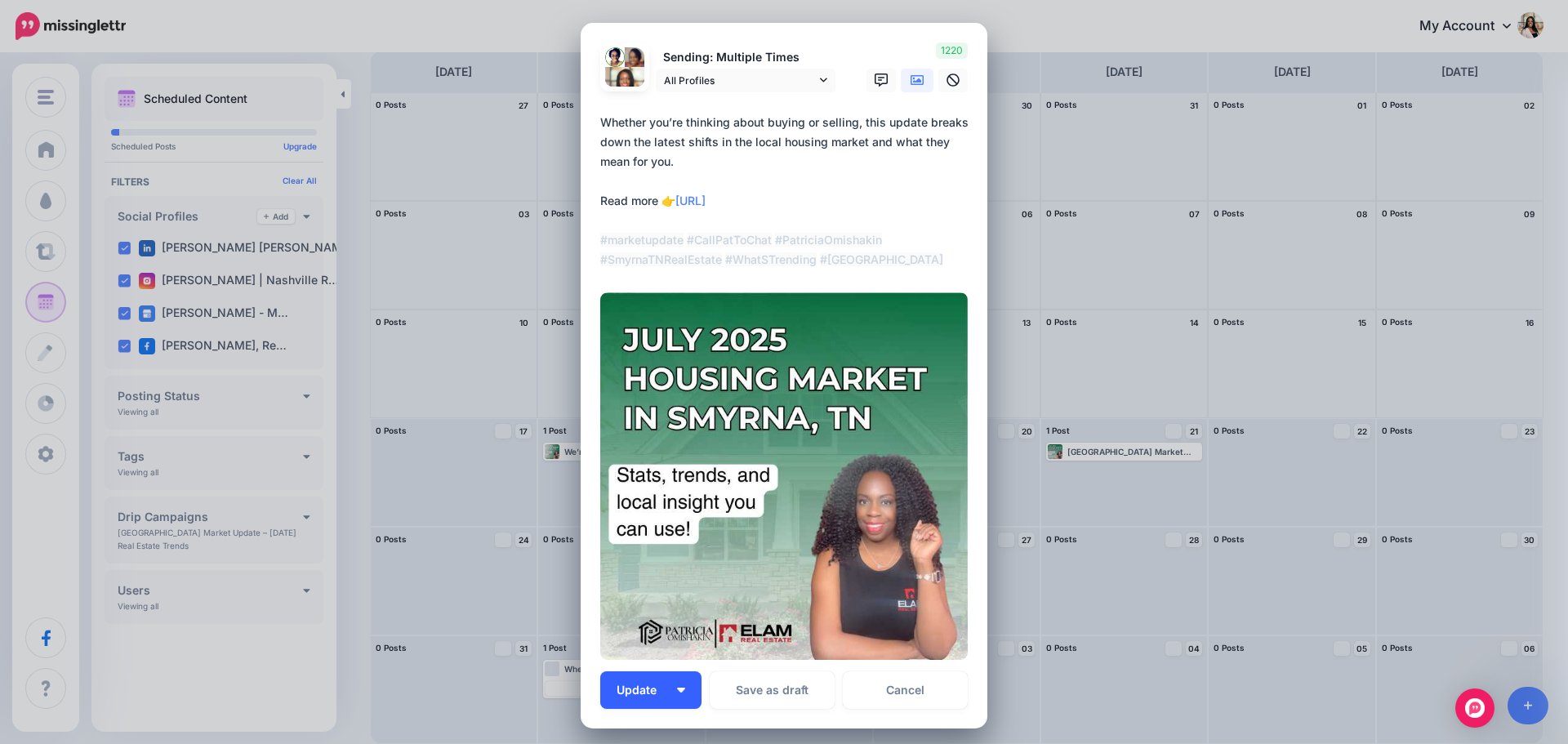
click at [646, 689] on span "Update" at bounding box center [643, 689] width 53 height 11
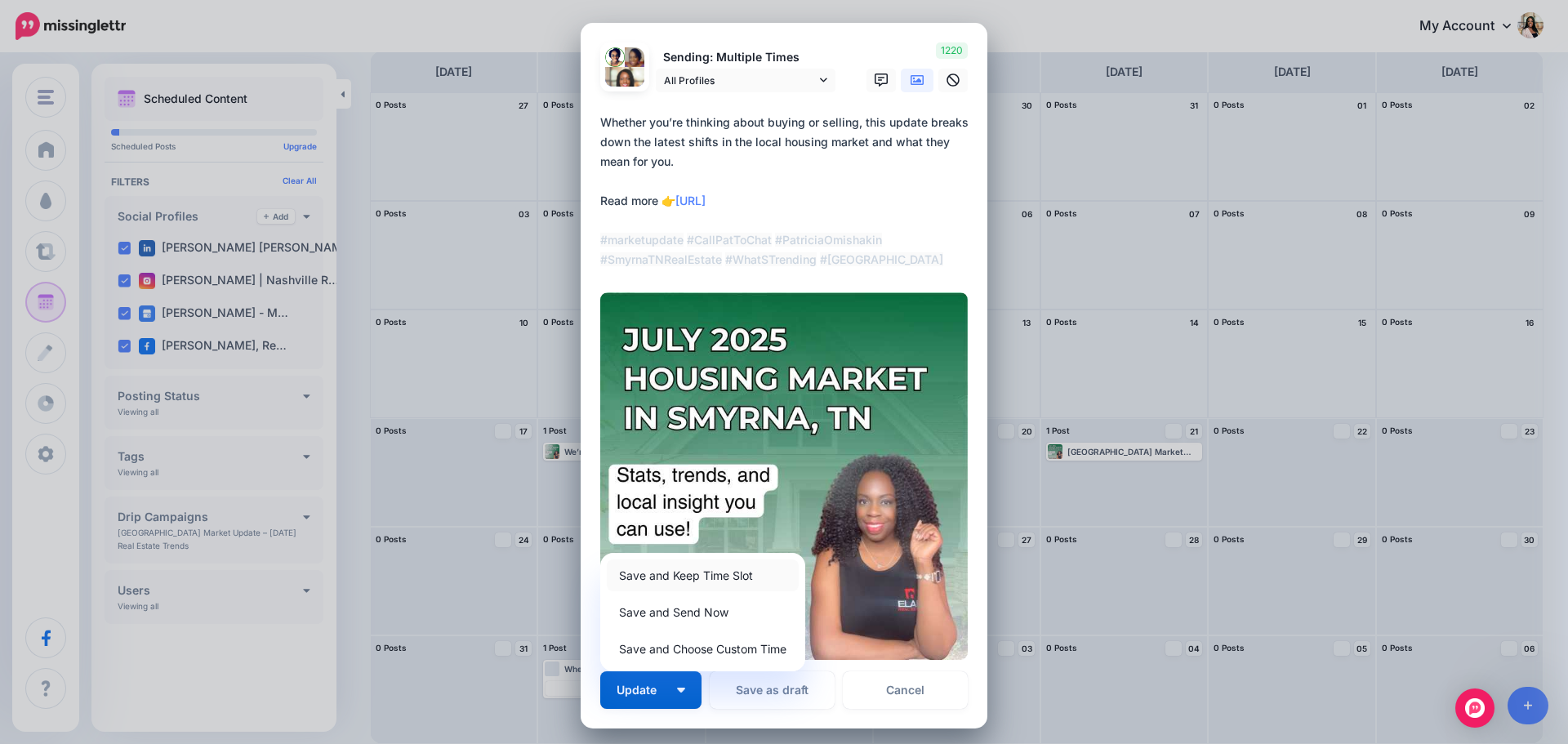
click at [685, 582] on link "Save and Keep Time Slot" at bounding box center [702, 574] width 192 height 31
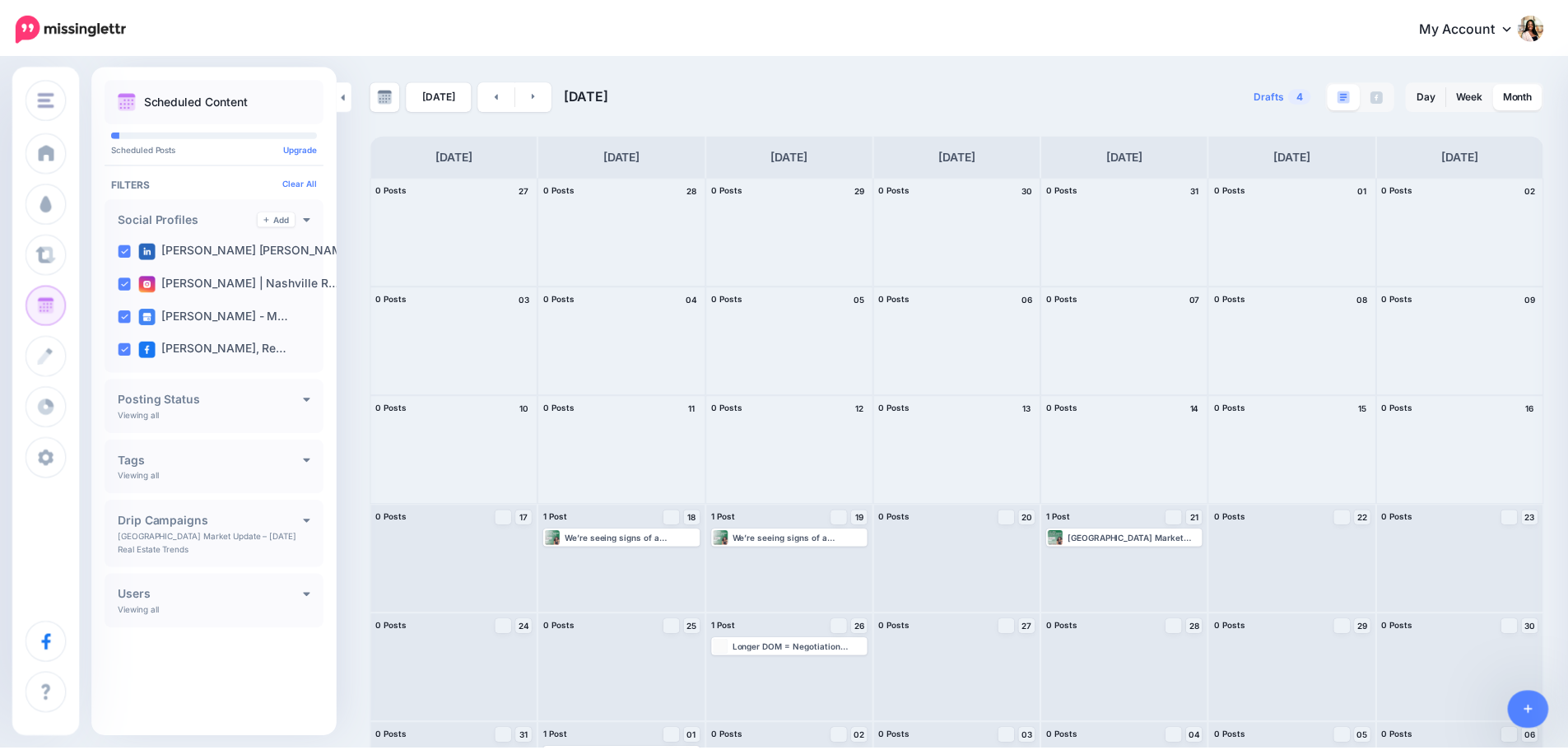
scroll to position [83, 0]
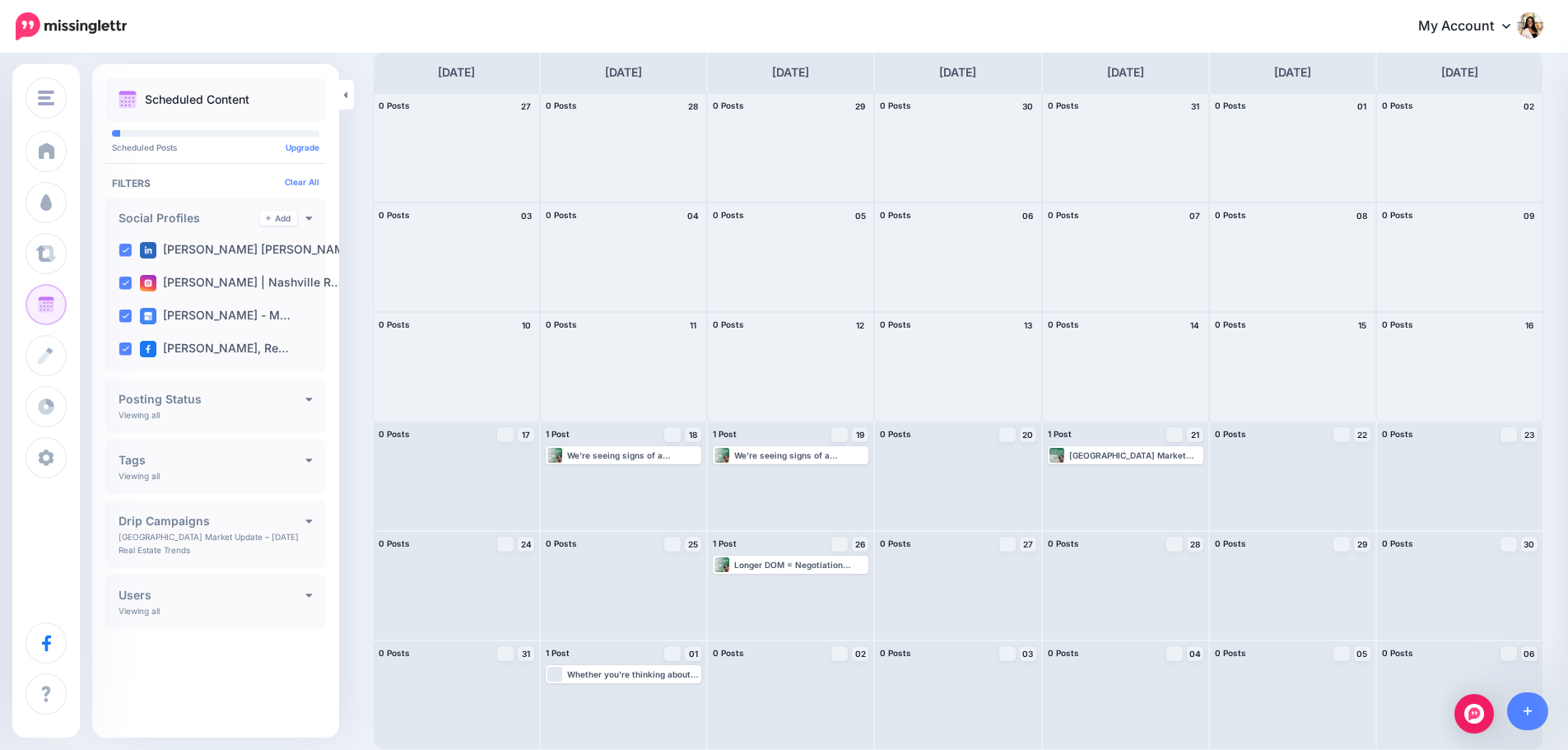
click at [215, 402] on h4 "Posting Status" at bounding box center [212, 398] width 187 height 11
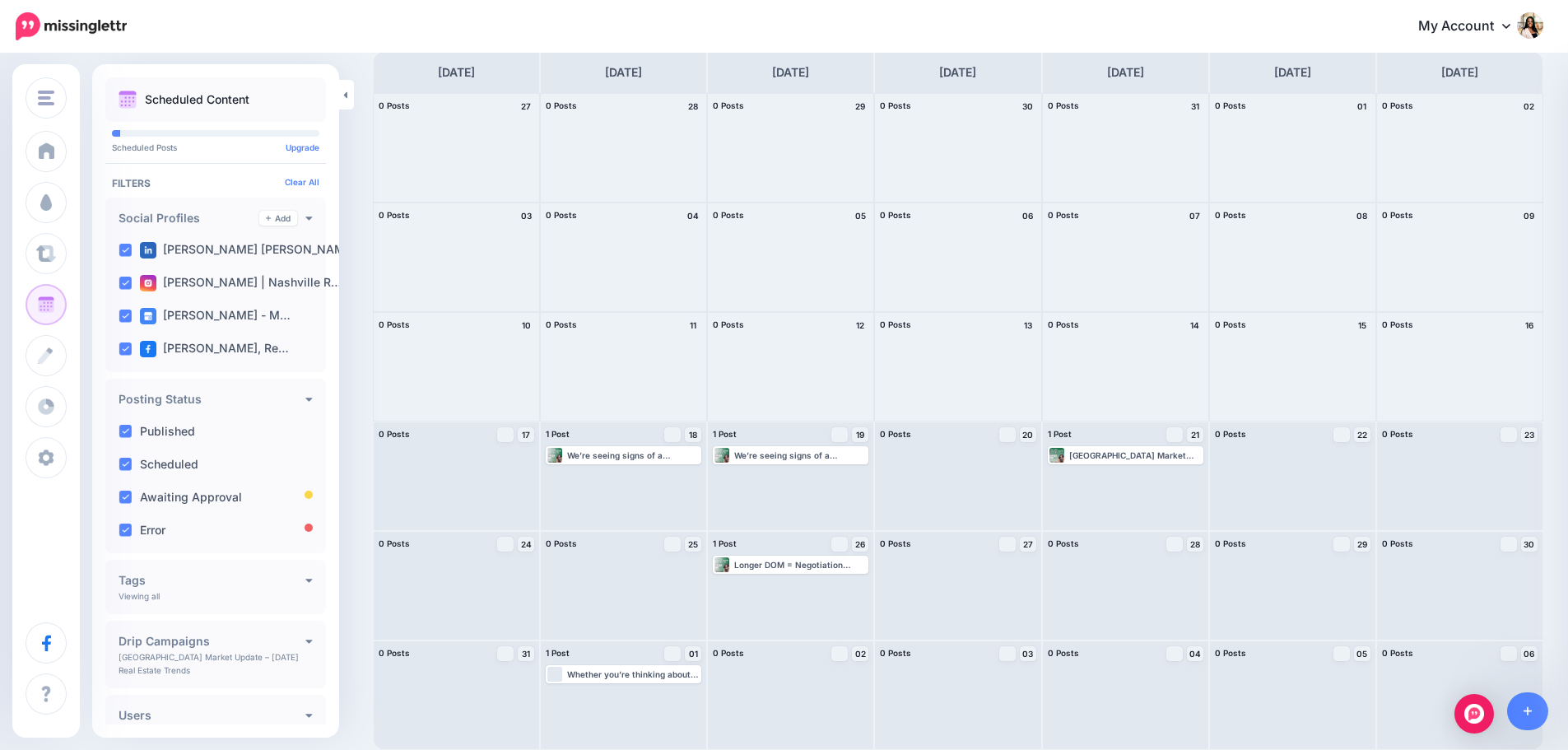
click at [215, 402] on h4 "Posting Status" at bounding box center [212, 398] width 187 height 11
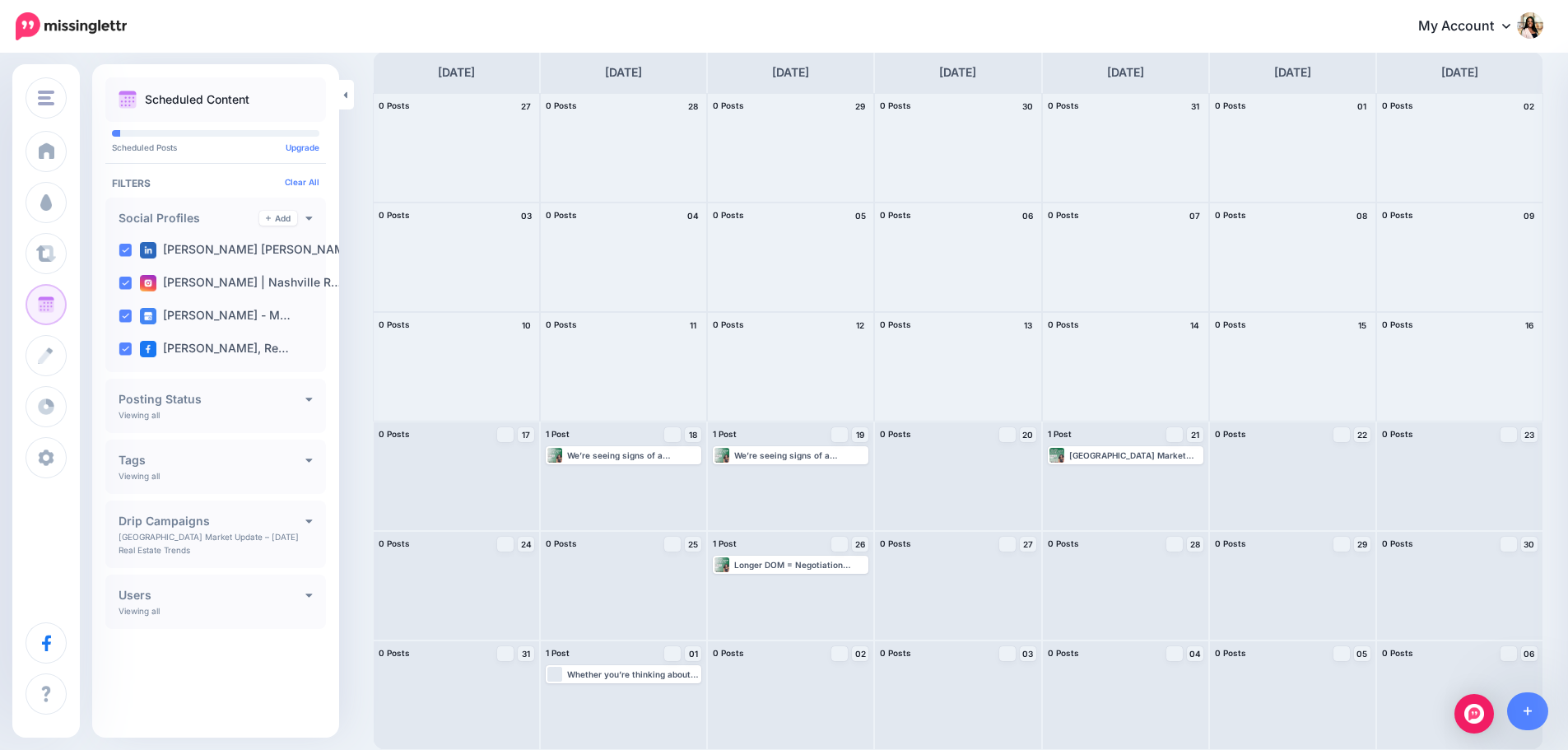
click at [212, 457] on h4 "Tags" at bounding box center [212, 460] width 187 height 11
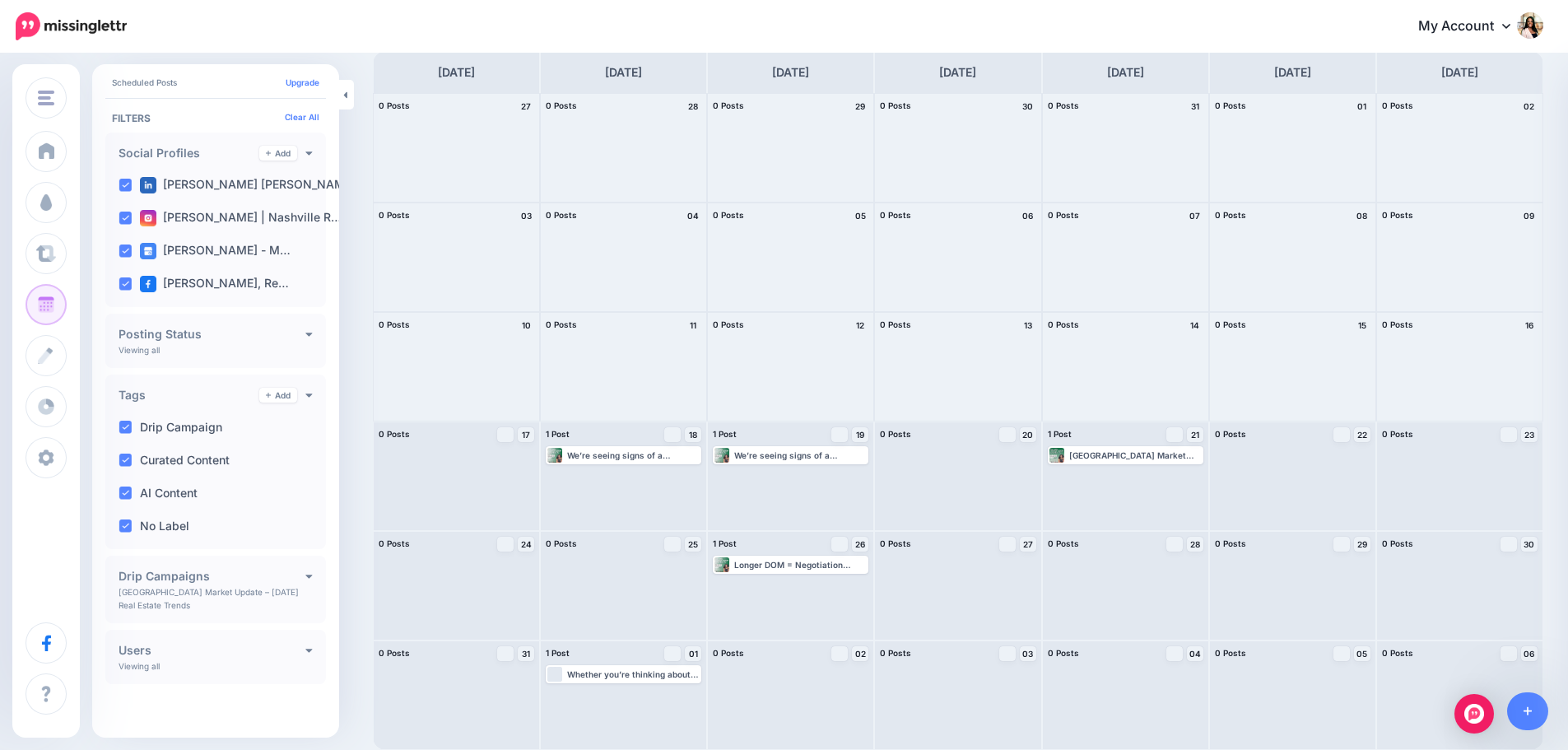
click at [232, 583] on div "Drip Campaigns Create" at bounding box center [215, 575] width 194 height 15
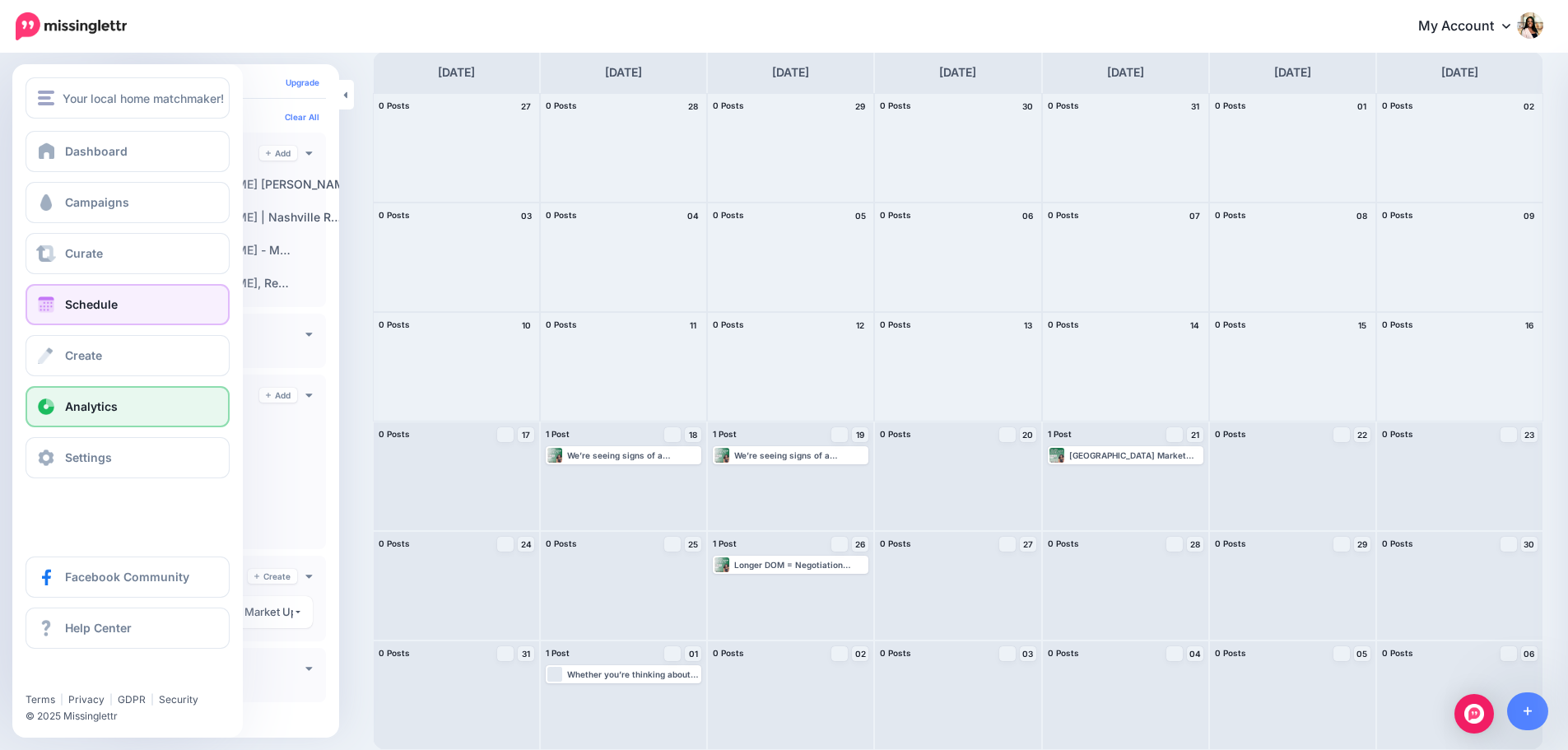
click at [65, 408] on span "Analytics" at bounding box center [92, 406] width 53 height 14
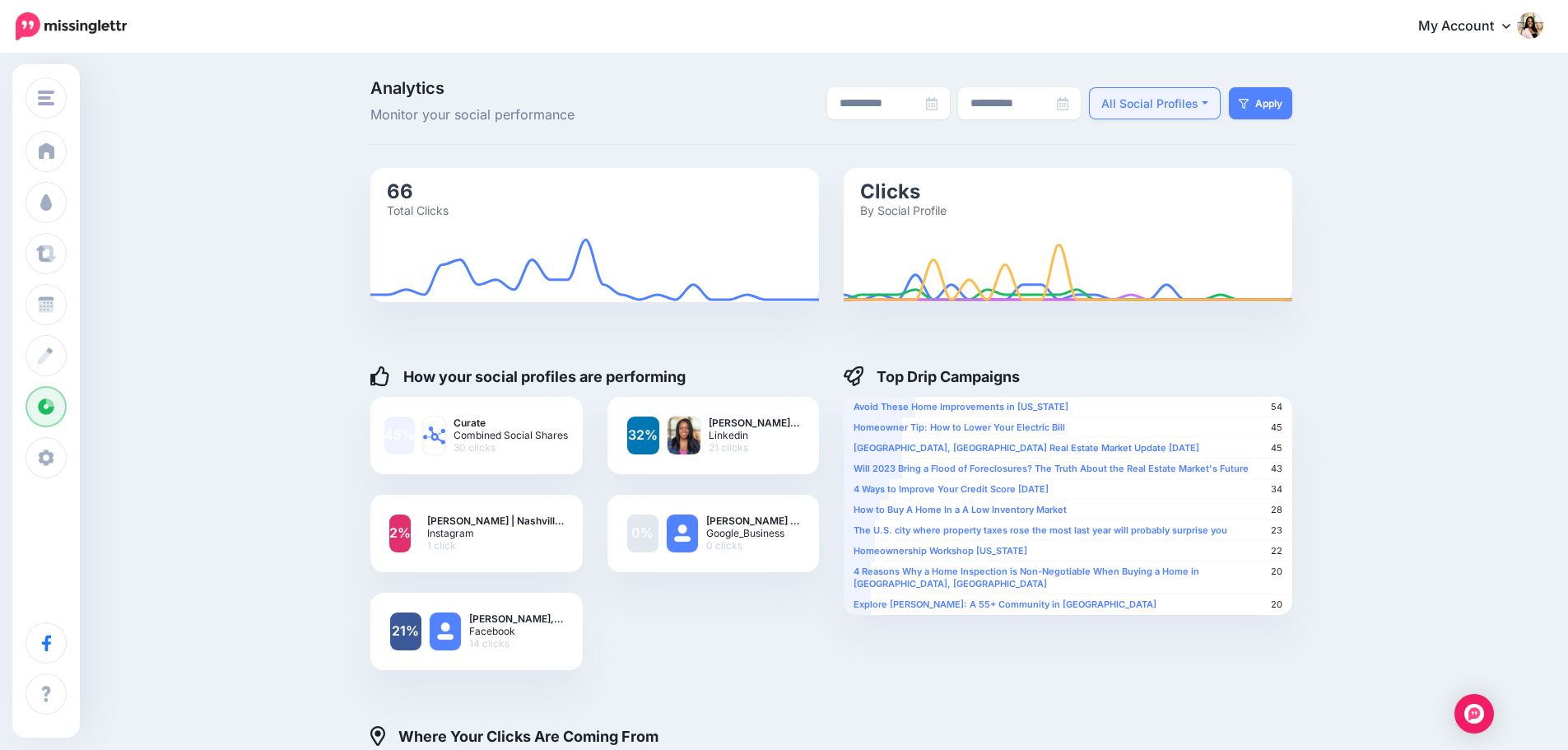
click at [1214, 111] on button "All Social Profiles" at bounding box center [1155, 103] width 132 height 32
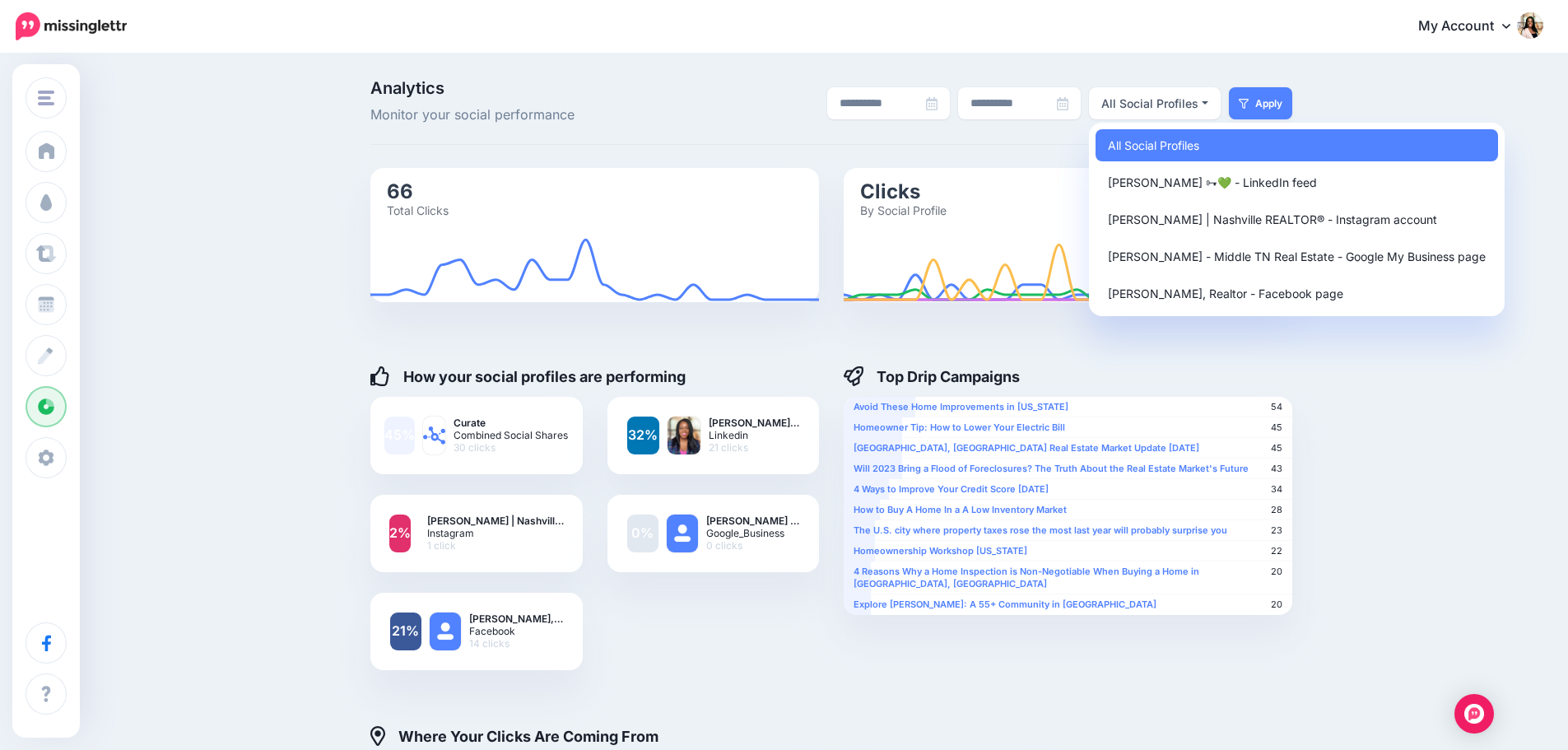
click at [760, 101] on div "**********" at bounding box center [988, 103] width 631 height 46
